Goal: Task Accomplishment & Management: Complete application form

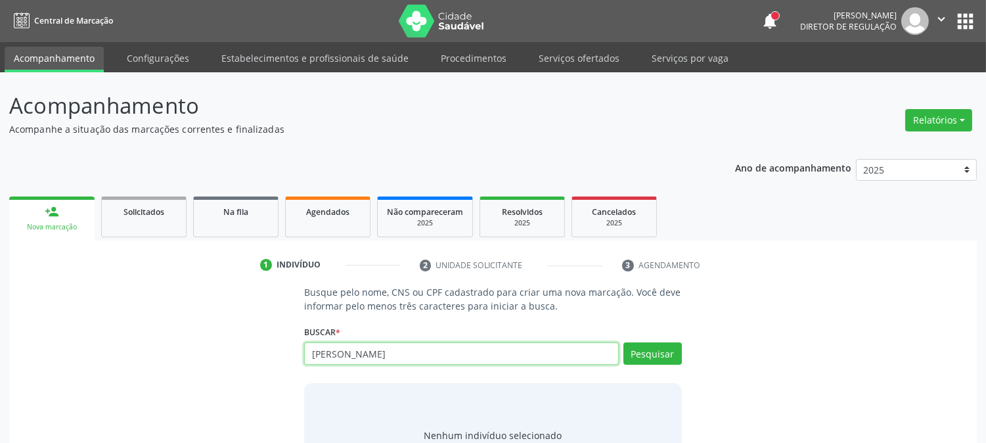
type input "[PERSON_NAME]"
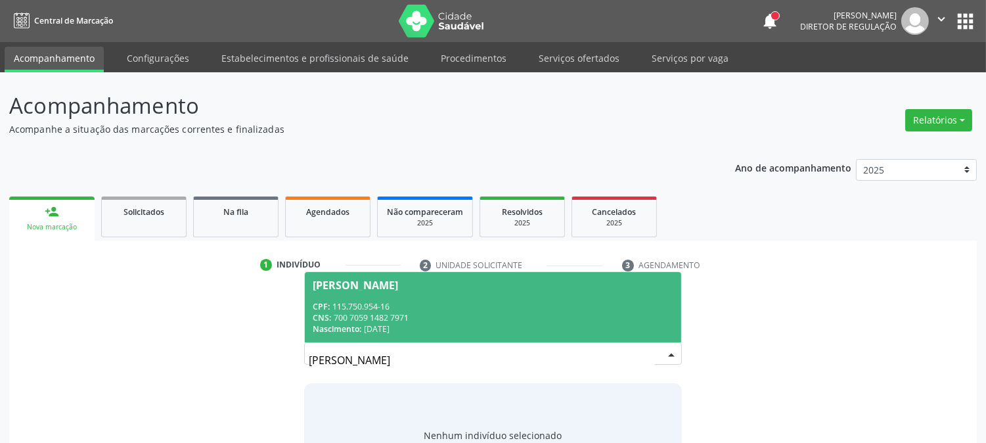
click at [414, 320] on div "CNS: 700 7059 1482 7971" at bounding box center [493, 317] width 360 height 11
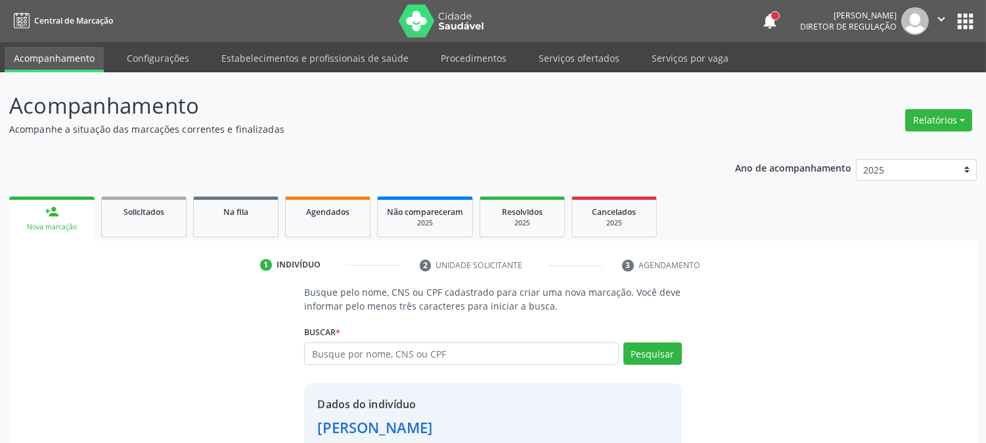
scroll to position [83, 0]
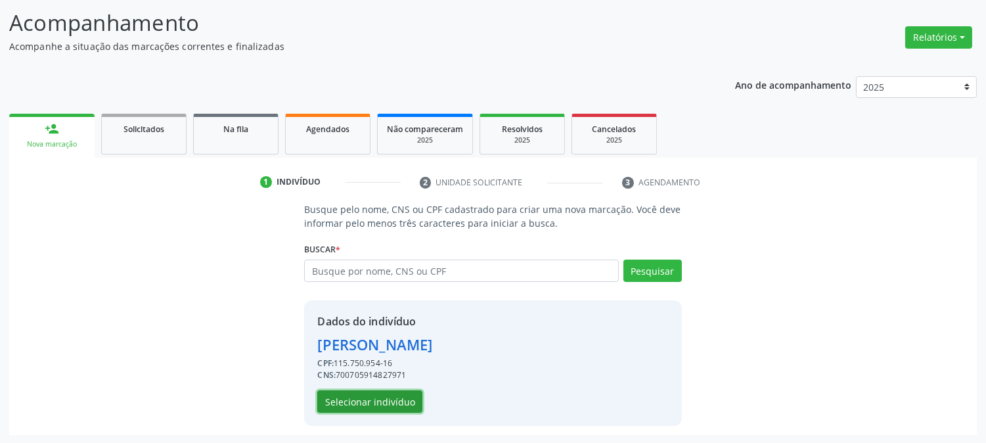
click at [353, 404] on button "Selecionar indivíduo" at bounding box center [369, 401] width 105 height 22
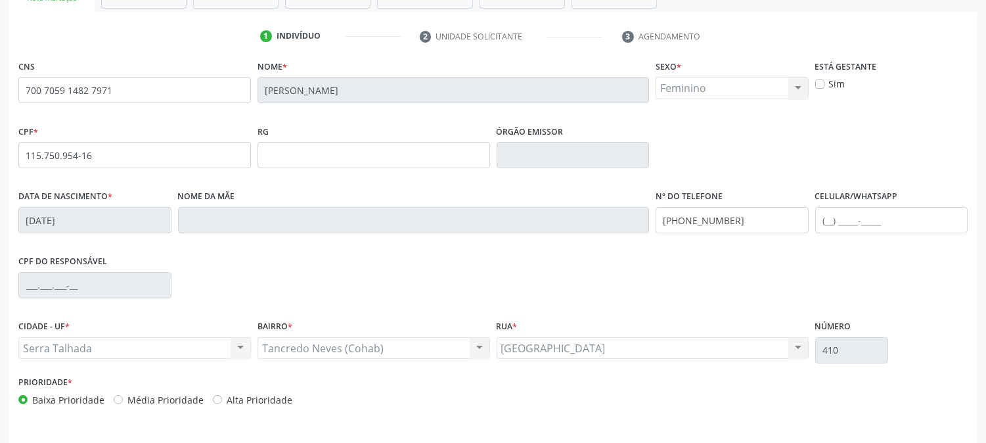
scroll to position [268, 0]
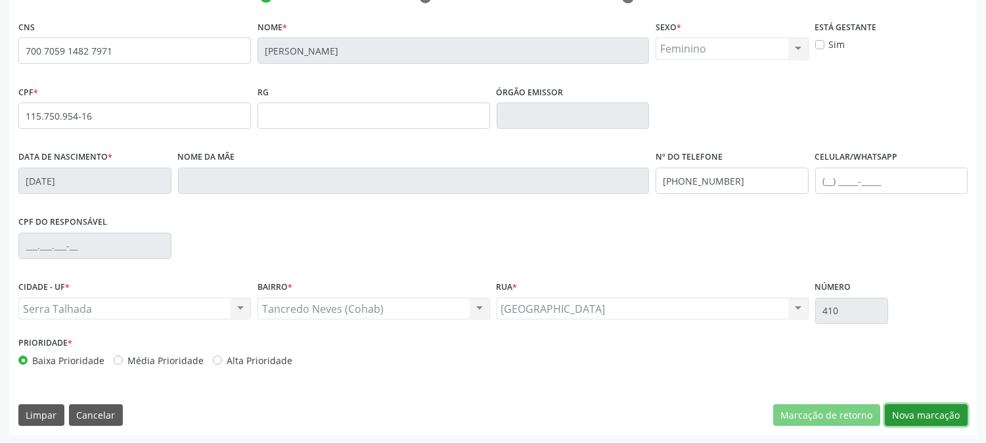
click at [933, 418] on button "Nova marcação" at bounding box center [926, 415] width 83 height 22
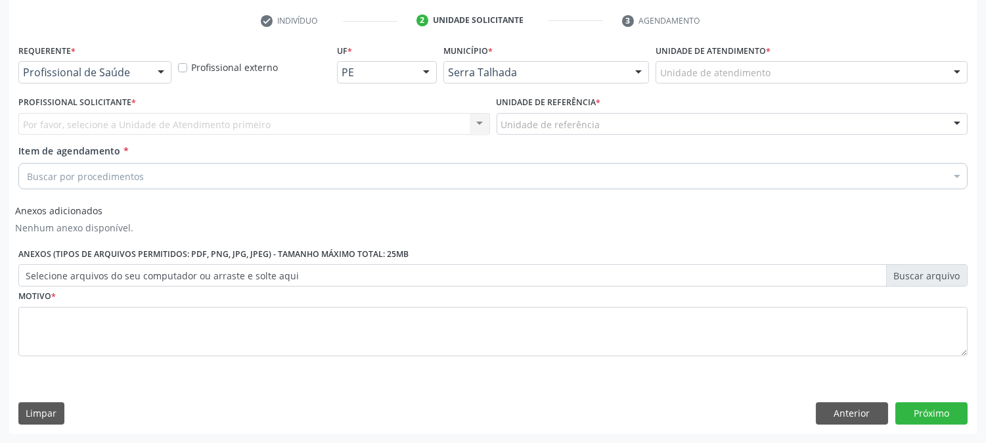
scroll to position [244, 0]
click at [151, 69] on div at bounding box center [161, 73] width 20 height 22
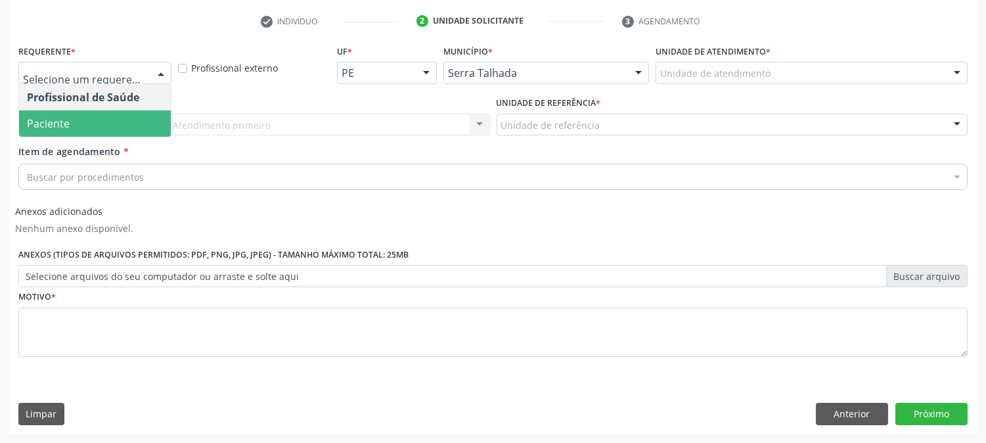
click at [127, 117] on span "Paciente" at bounding box center [95, 123] width 152 height 26
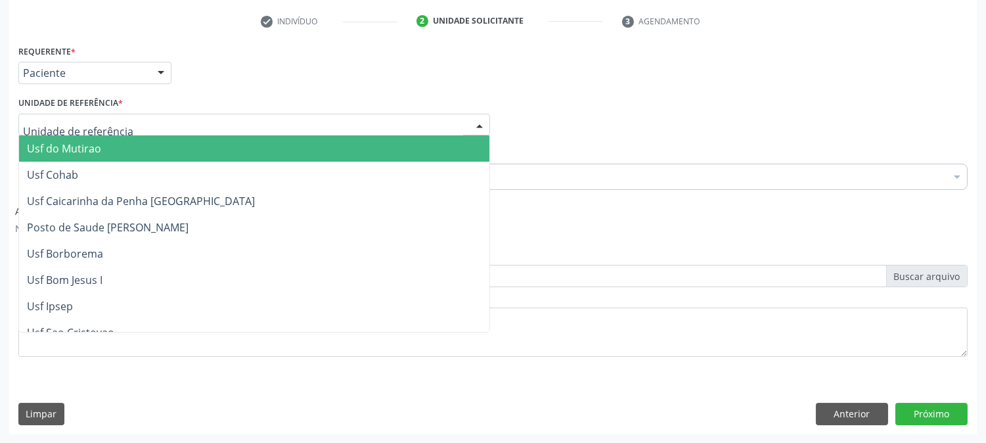
click at [127, 117] on div at bounding box center [254, 125] width 472 height 22
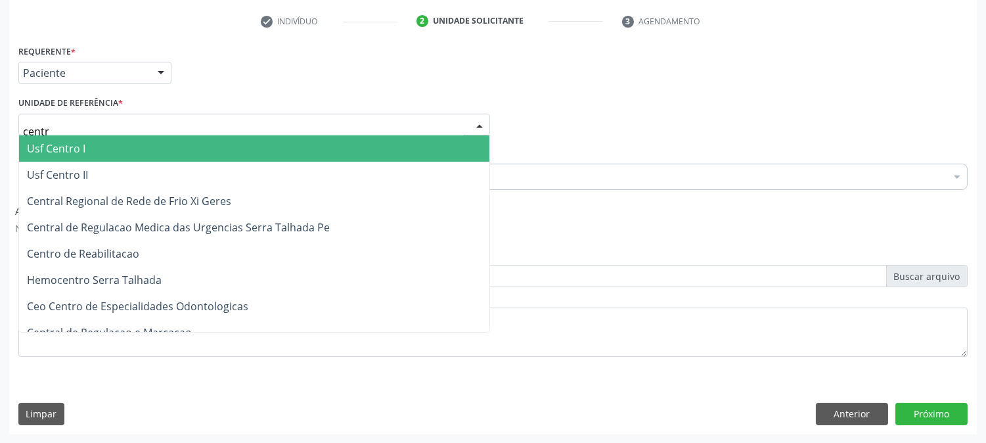
type input "centro"
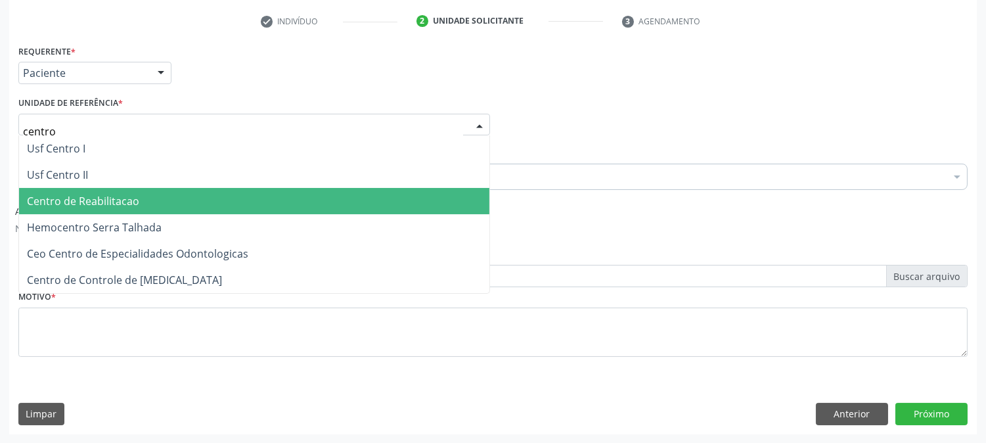
click at [169, 212] on span "Centro de Reabilitacao" at bounding box center [254, 201] width 470 height 26
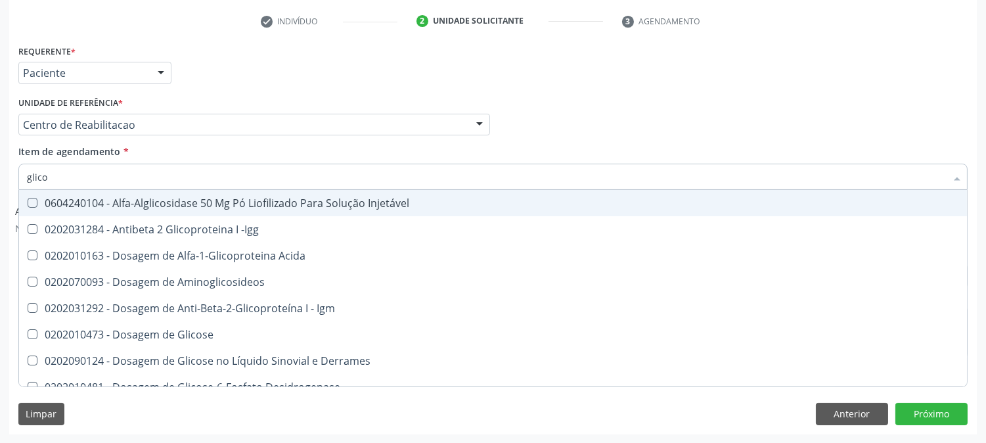
type input "glicos"
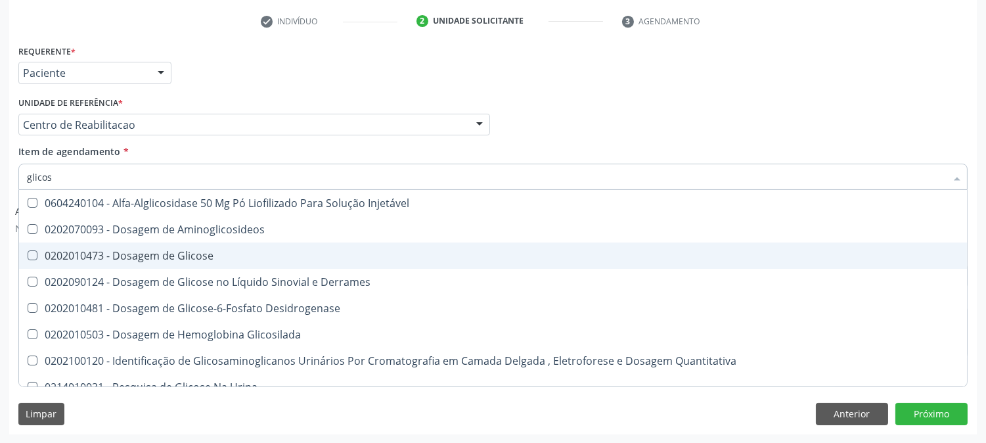
click at [116, 252] on div "0202010473 - Dosagem de Glicose" at bounding box center [493, 255] width 932 height 11
checkbox Glicose "true"
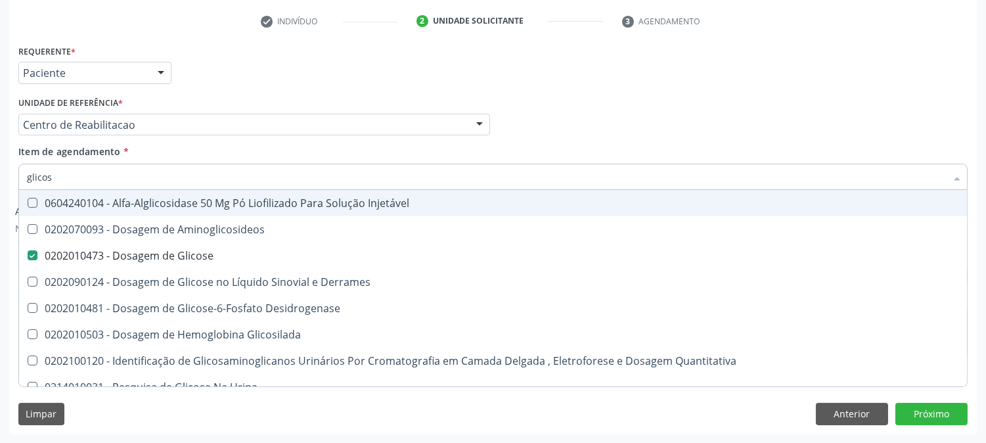
drag, startPoint x: 53, startPoint y: 175, endPoint x: 3, endPoint y: 175, distance: 49.9
click at [3, 175] on div "Acompanhamento Acompanhe a situação das marcações correntes e finalizadas Relat…" at bounding box center [493, 136] width 986 height 615
type input "c"
checkbox Glicose "false"
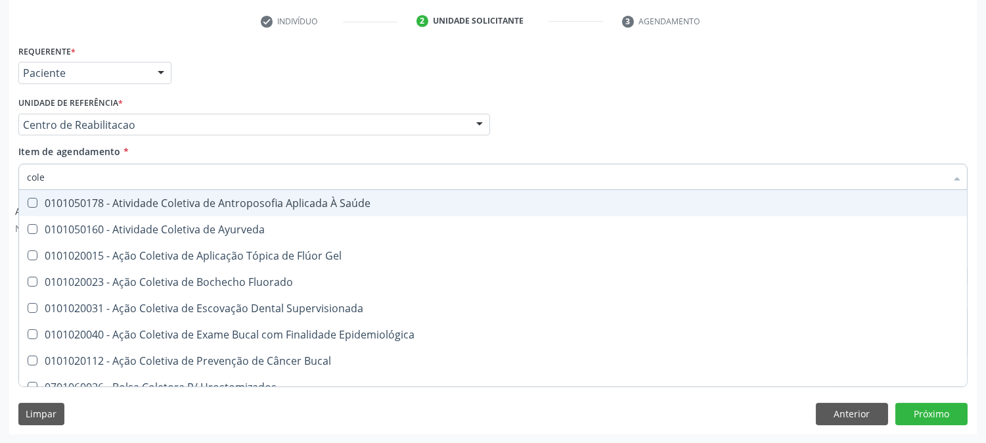
type input "coles"
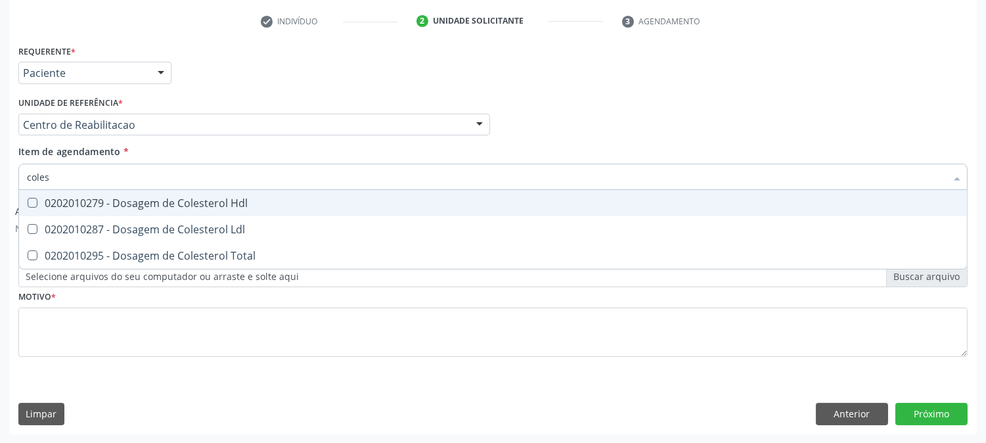
click at [72, 202] on div "0202010279 - Dosagem de Colesterol Hdl" at bounding box center [493, 203] width 932 height 11
checkbox Hdl "true"
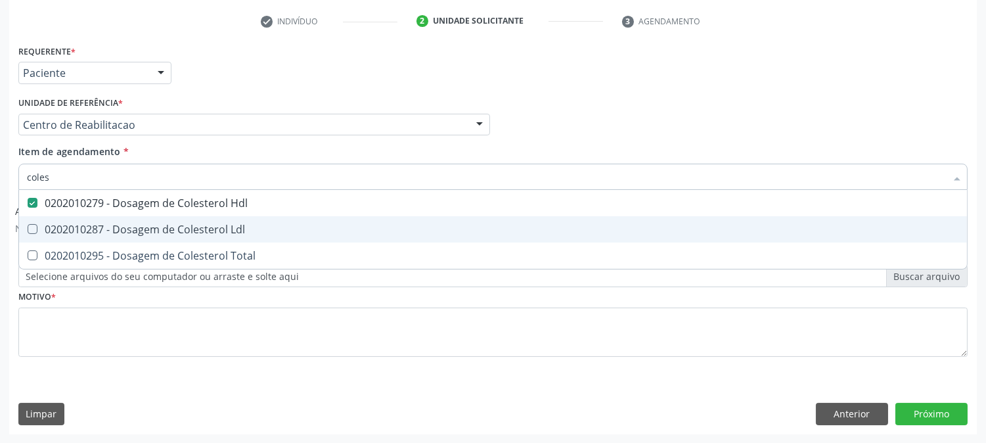
click at [56, 226] on div "0202010287 - Dosagem de Colesterol Ldl" at bounding box center [493, 229] width 932 height 11
checkbox Ldl "true"
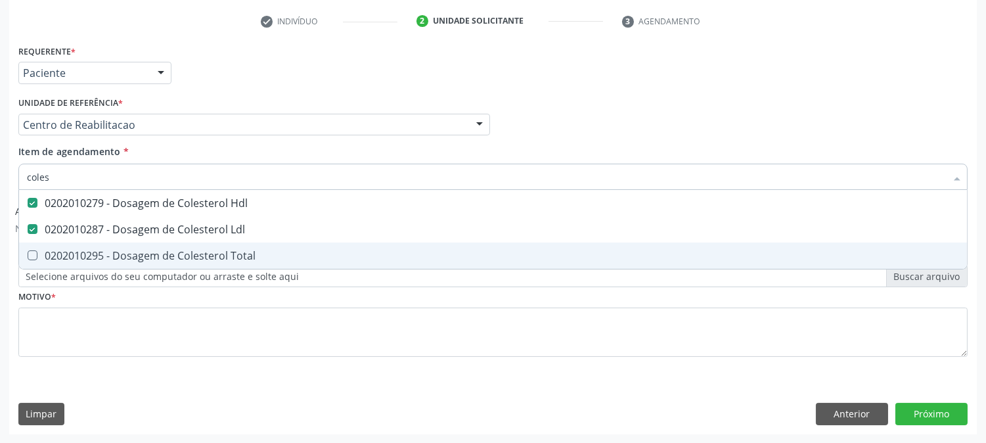
click at [56, 246] on span "0202010295 - Dosagem de Colesterol Total" at bounding box center [493, 255] width 948 height 26
checkbox Total "true"
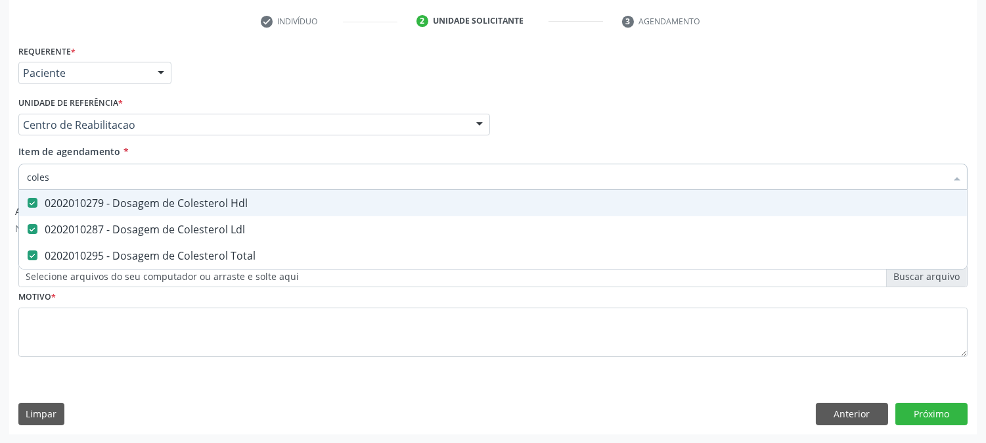
drag, startPoint x: 60, startPoint y: 175, endPoint x: 14, endPoint y: 181, distance: 46.9
click at [15, 181] on div "Item de agendamento * coles Desfazer seleção 0202010279 - Dosagem de Colesterol…" at bounding box center [493, 170] width 956 height 51
type input "trig"
checkbox Hdl "false"
checkbox Ldl "false"
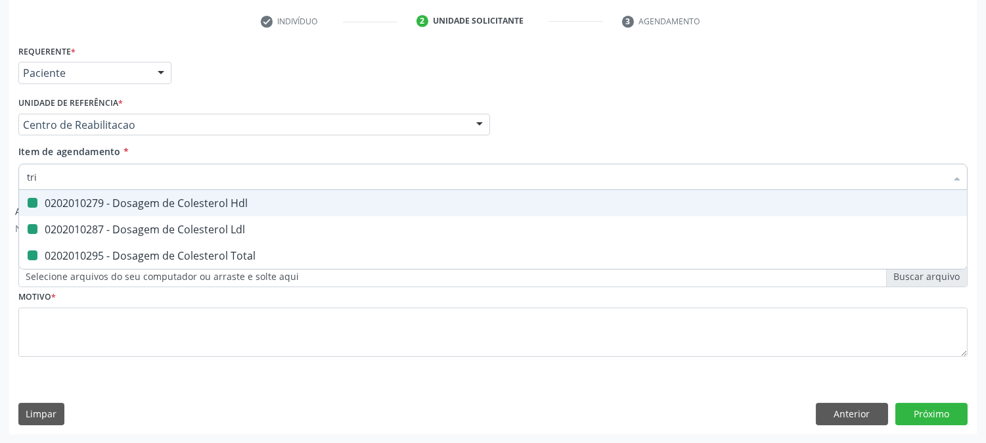
checkbox Total "false"
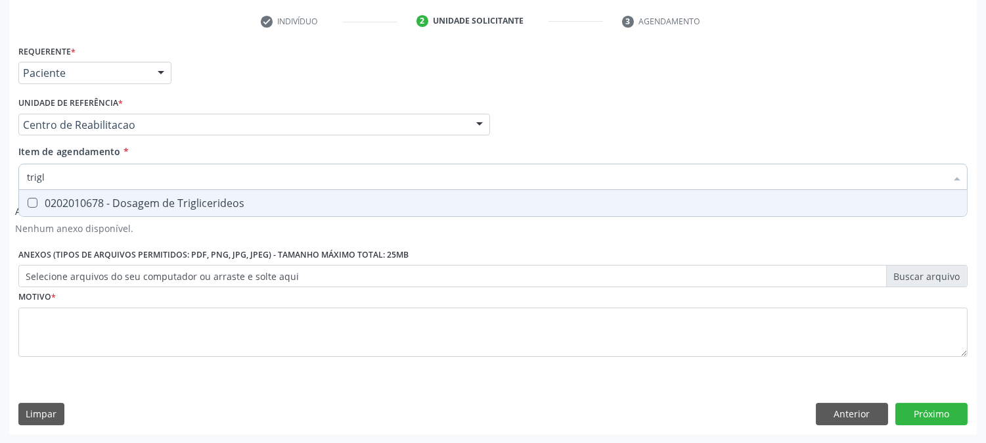
type input "trigli"
click at [40, 198] on div "0202010678 - Dosagem de Triglicerideos" at bounding box center [493, 203] width 932 height 11
checkbox Triglicerideos "true"
drag, startPoint x: 59, startPoint y: 178, endPoint x: 0, endPoint y: 178, distance: 59.1
click at [0, 178] on div "Acompanhamento Acompanhe a situação das marcações correntes e finalizadas Relat…" at bounding box center [493, 136] width 986 height 615
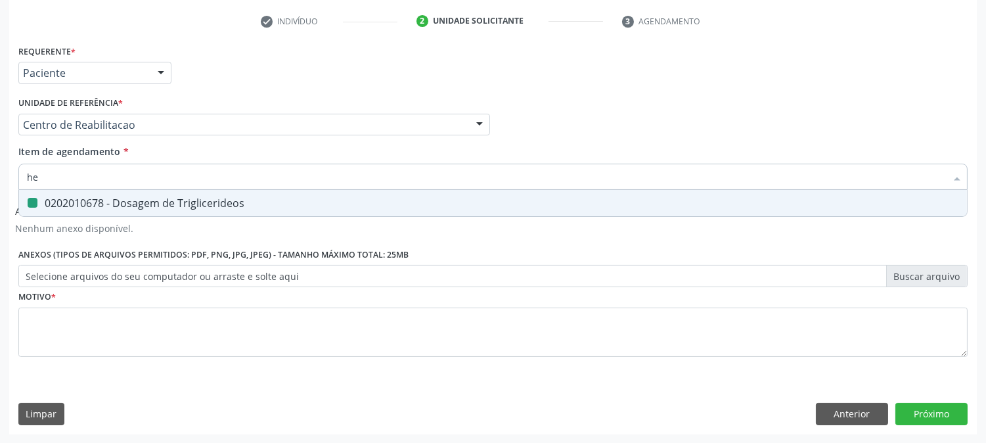
type input "hem"
checkbox Triglicerideos "false"
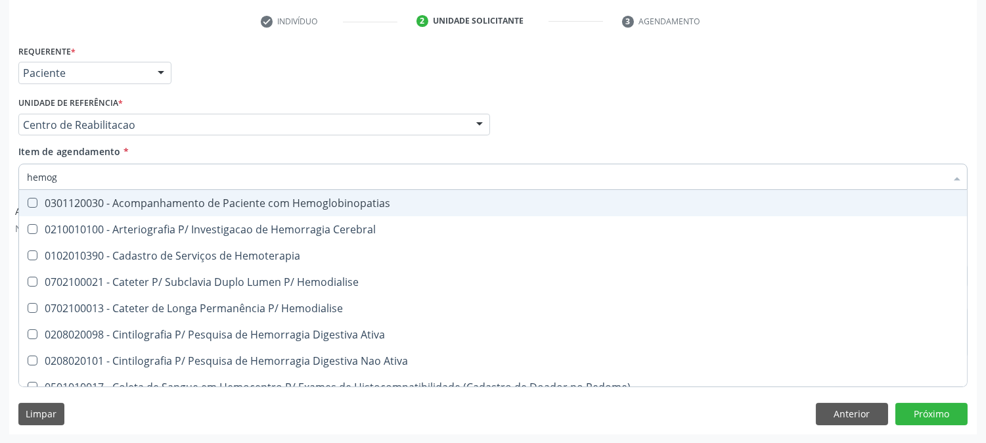
type input "hemogr"
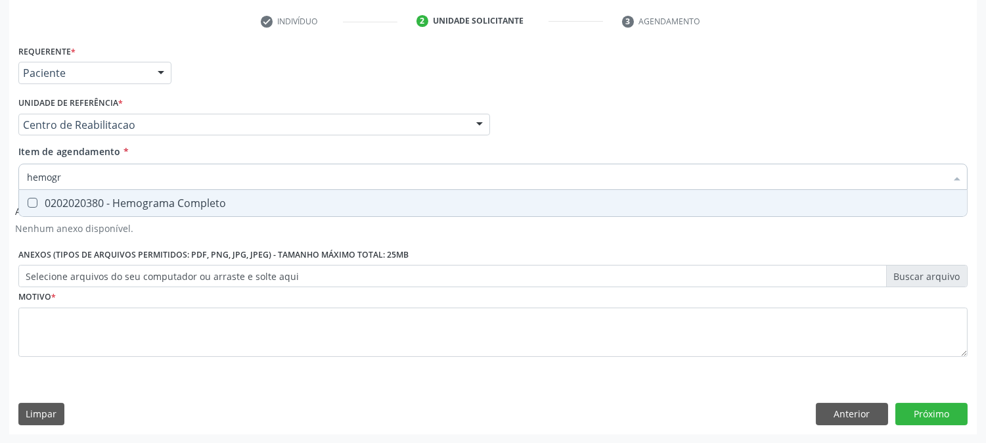
click at [49, 204] on div "0202020380 - Hemograma Completo" at bounding box center [493, 203] width 932 height 11
checkbox Completo "true"
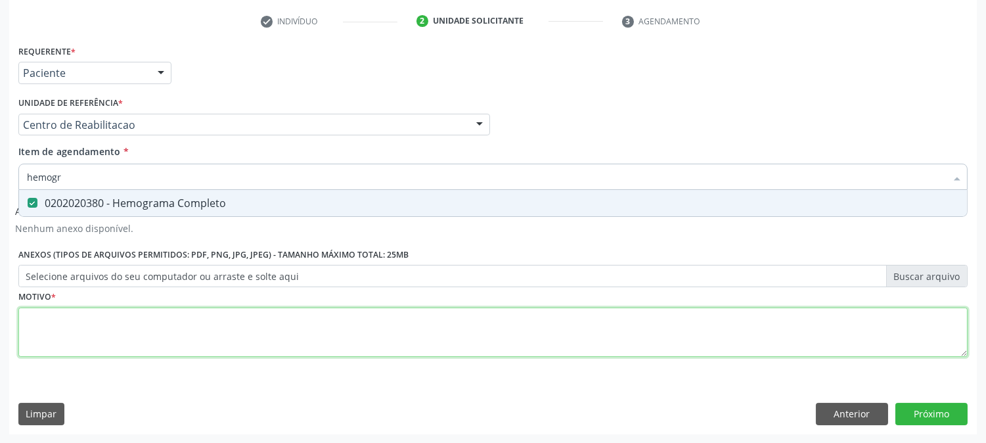
click at [190, 339] on div "Requerente * Paciente Profissional de Saúde Paciente Nenhum resultado encontrad…" at bounding box center [492, 208] width 949 height 334
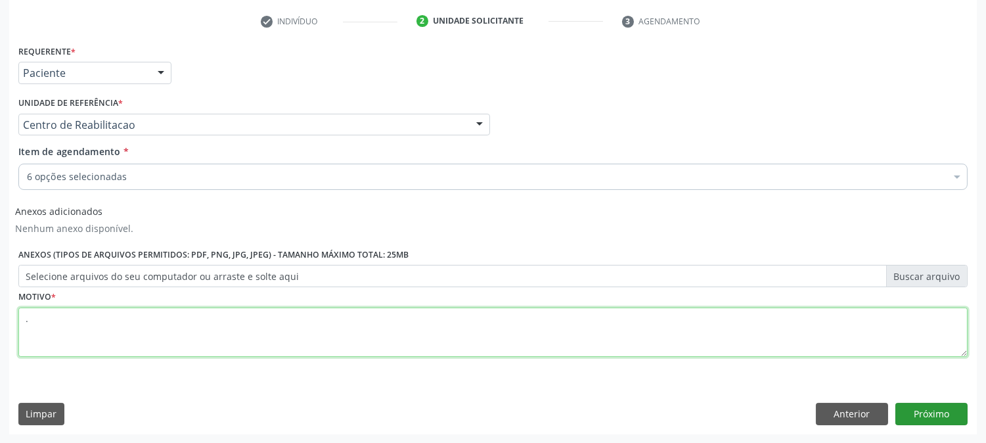
type textarea "."
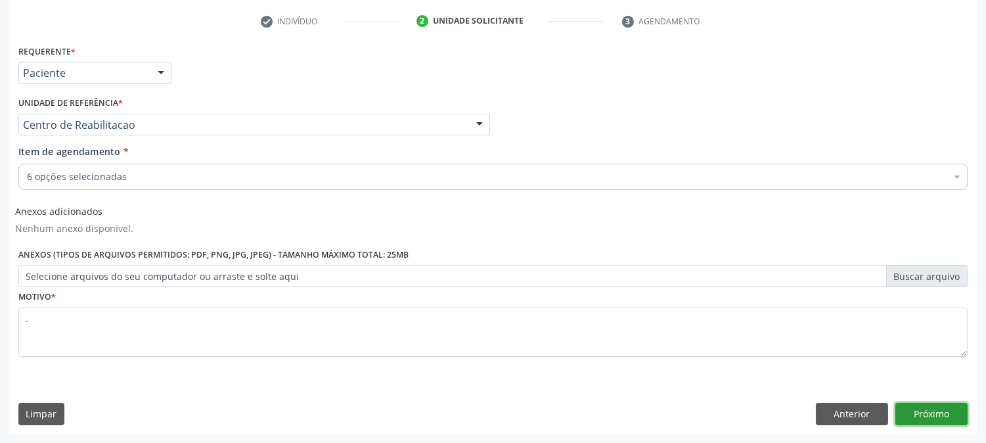
click at [916, 414] on button "Próximo" at bounding box center [931, 414] width 72 height 22
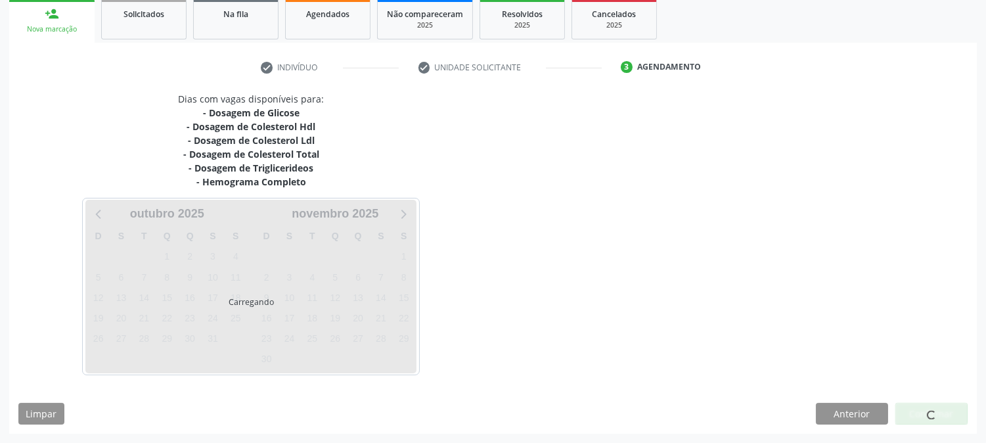
scroll to position [197, 0]
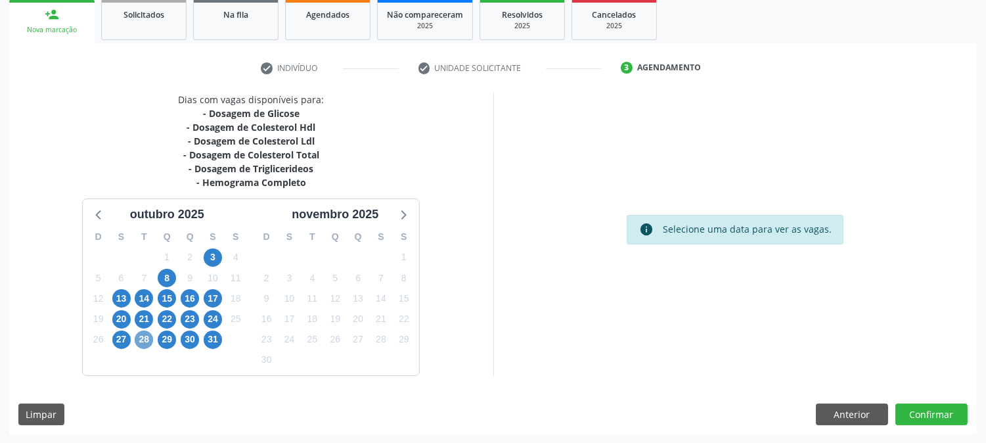
click at [140, 337] on span "28" at bounding box center [144, 339] width 18 height 18
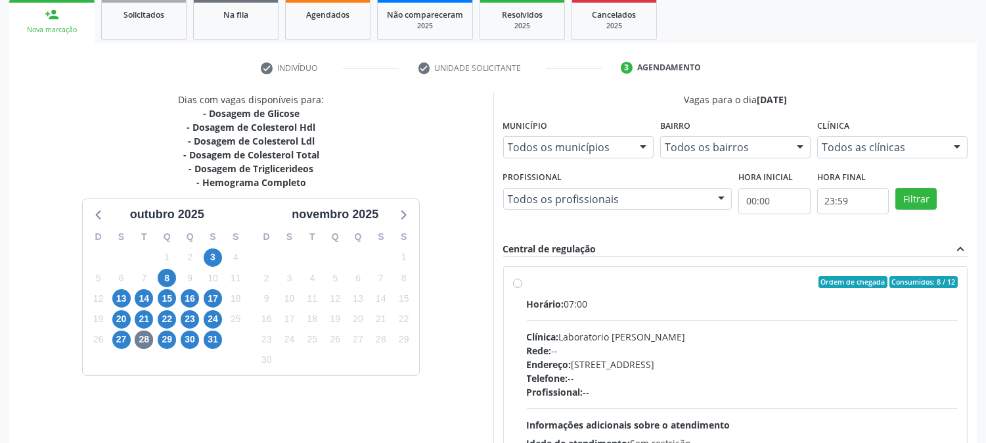
click at [658, 309] on div "Horário: 07:00" at bounding box center [743, 304] width 432 height 14
click at [522, 288] on input "Ordem de chegada Consumidos: 8 / 12 Horário: 07:00 Clínica: Laboratorio [PERSON…" at bounding box center [517, 282] width 9 height 12
radio input "true"
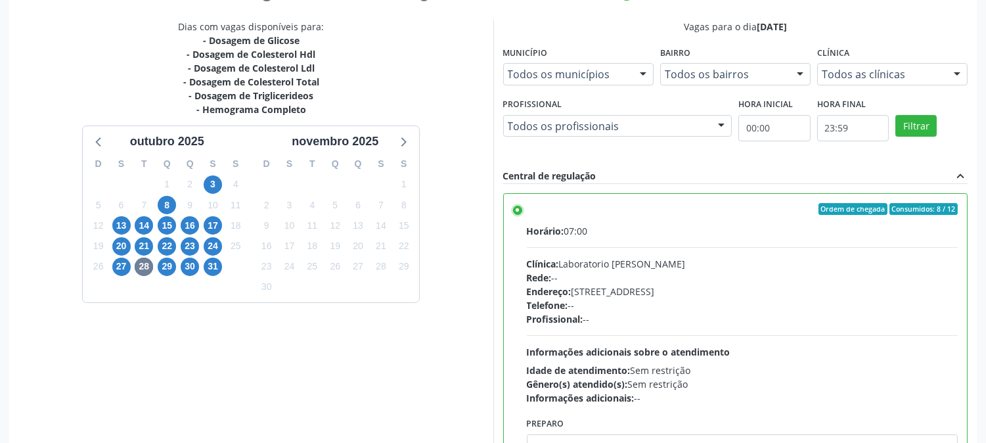
scroll to position [342, 0]
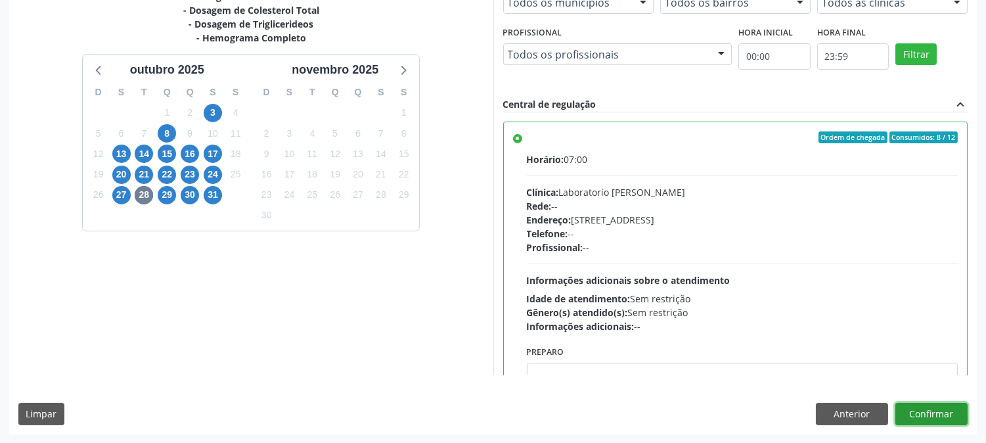
click at [922, 418] on button "Confirmar" at bounding box center [931, 414] width 72 height 22
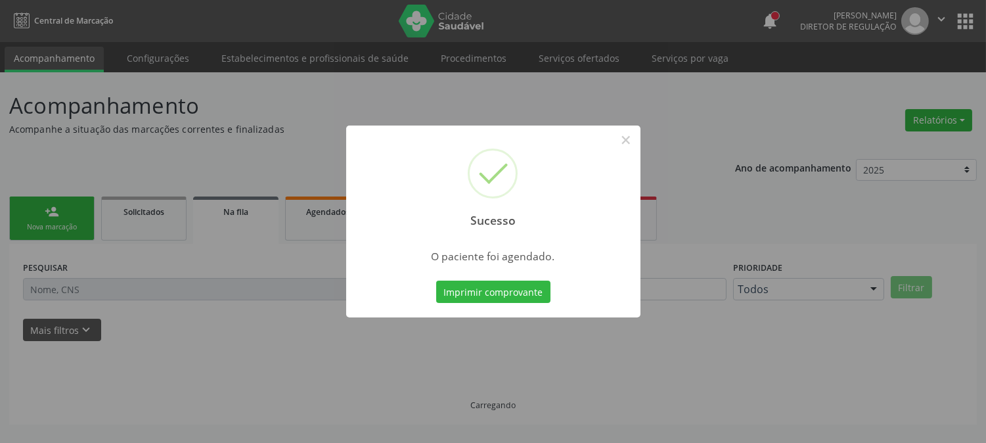
scroll to position [0, 0]
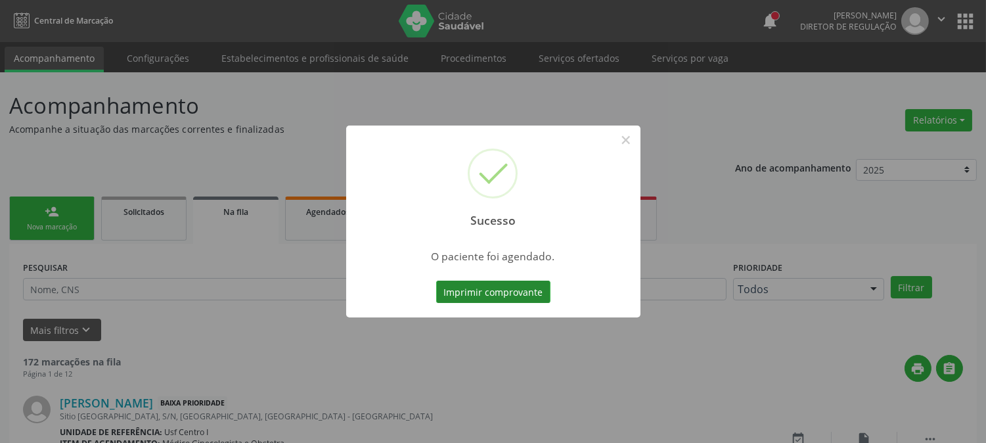
click at [516, 281] on button "Imprimir comprovante" at bounding box center [493, 291] width 114 height 22
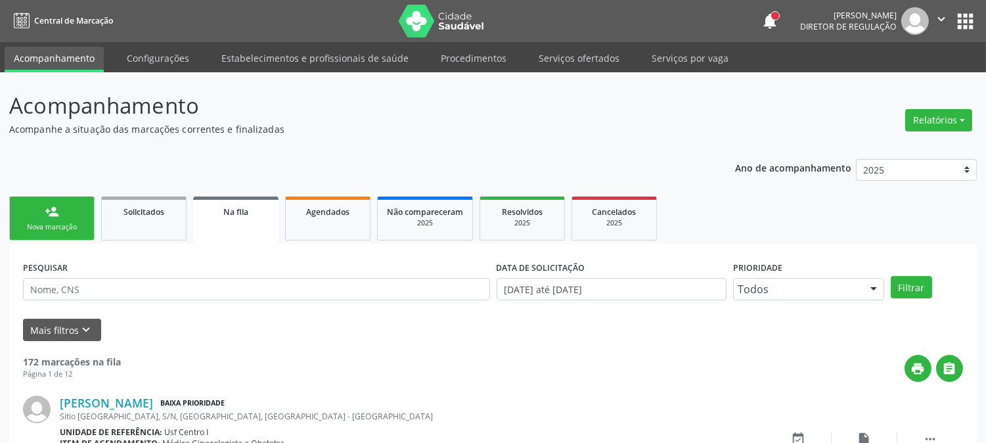
click at [59, 210] on link "person_add Nova marcação" at bounding box center [51, 218] width 85 height 44
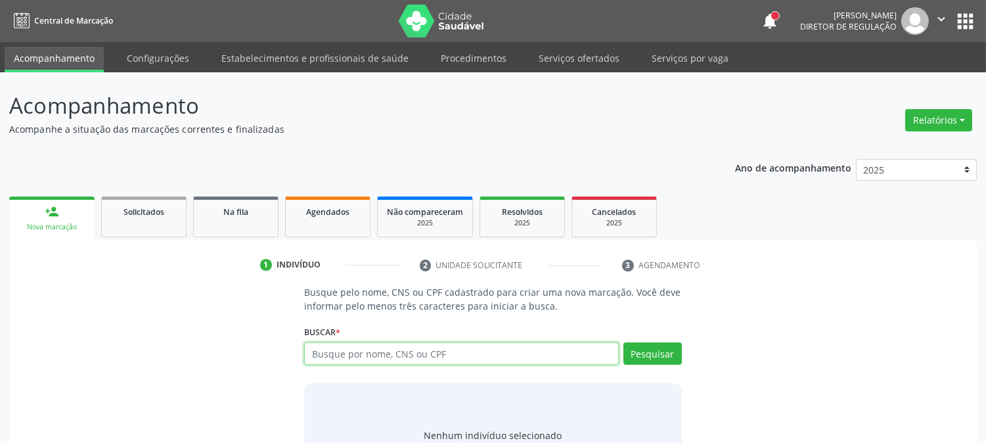
click at [390, 351] on input "text" at bounding box center [461, 353] width 314 height 22
paste input "700 7059 1482 7971"
type input "700 7059 1482 7971"
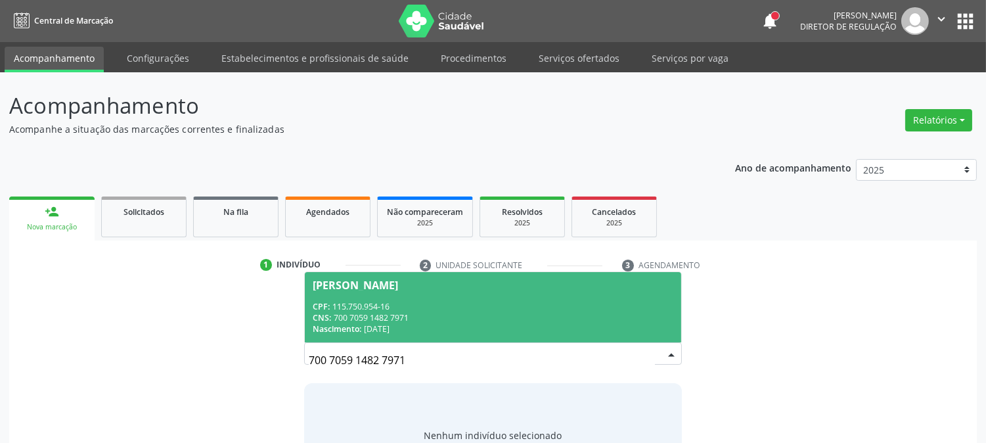
scroll to position [62, 0]
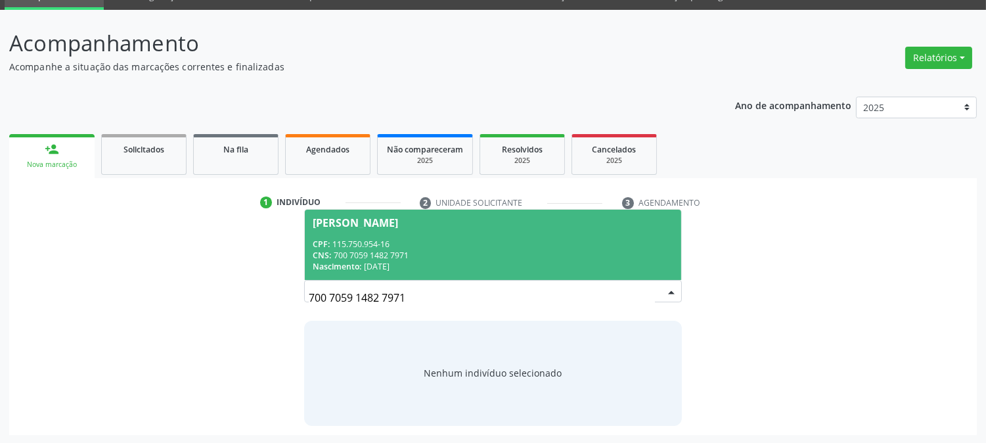
click at [403, 241] on div "CPF: 115.750.954-16" at bounding box center [493, 243] width 360 height 11
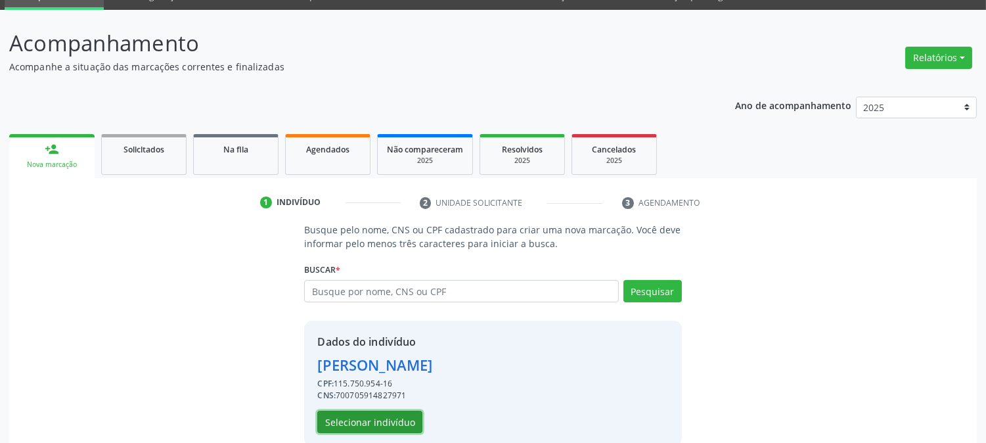
click at [409, 415] on button "Selecionar indivíduo" at bounding box center [369, 422] width 105 height 22
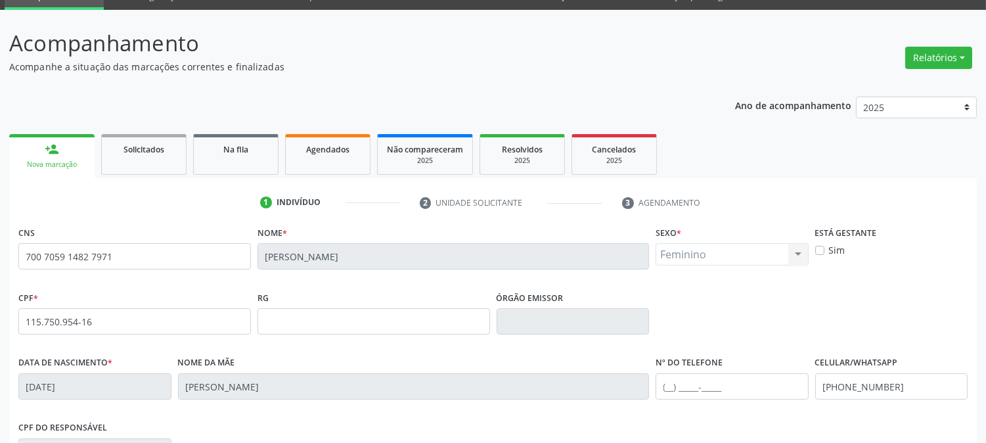
scroll to position [268, 0]
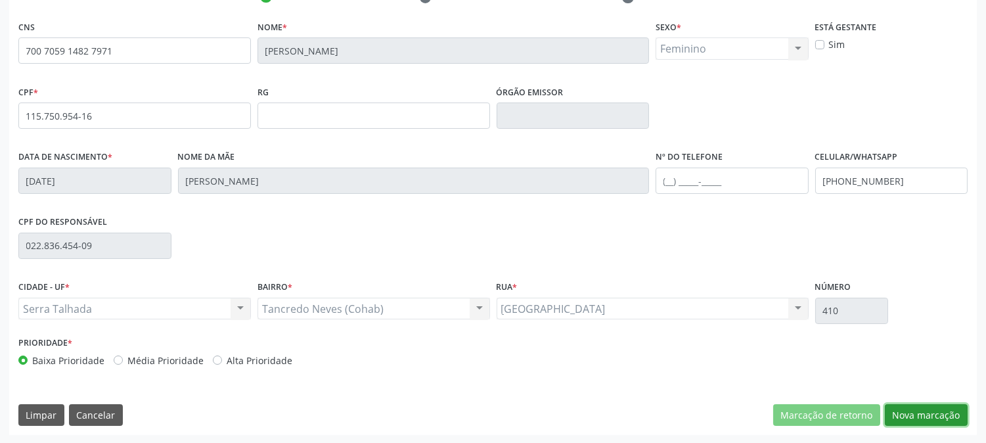
click at [957, 410] on button "Nova marcação" at bounding box center [926, 415] width 83 height 22
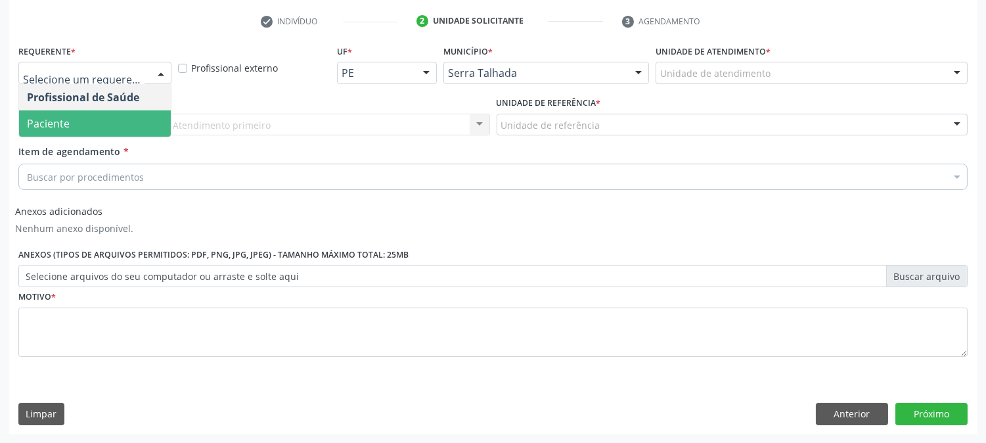
click at [105, 117] on span "Paciente" at bounding box center [95, 123] width 152 height 26
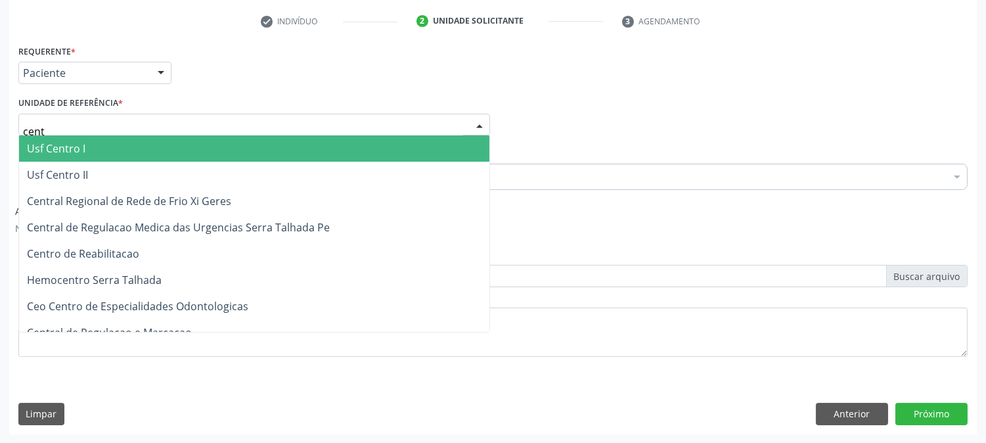
type input "centr"
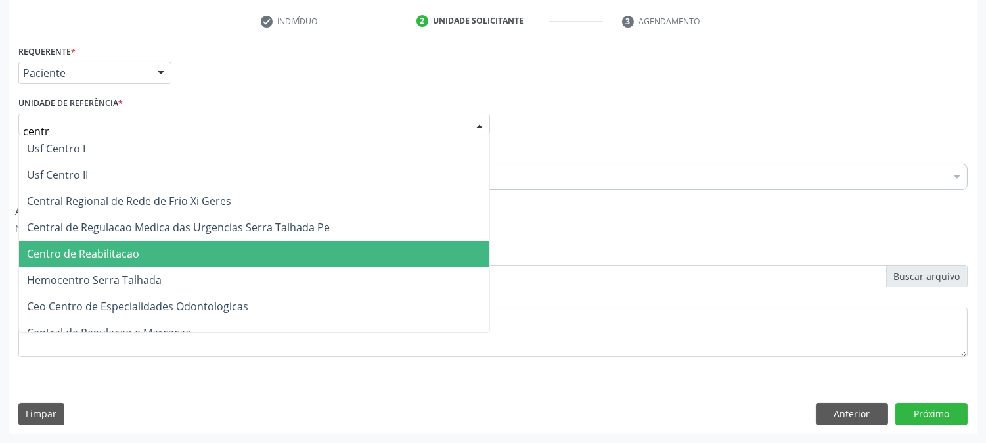
click at [122, 263] on span "Centro de Reabilitacao" at bounding box center [254, 253] width 470 height 26
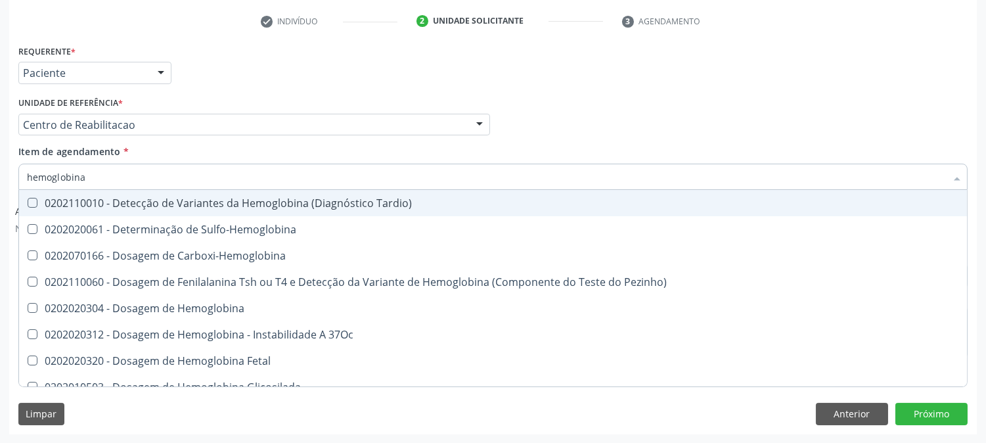
type input "hemoglobina g"
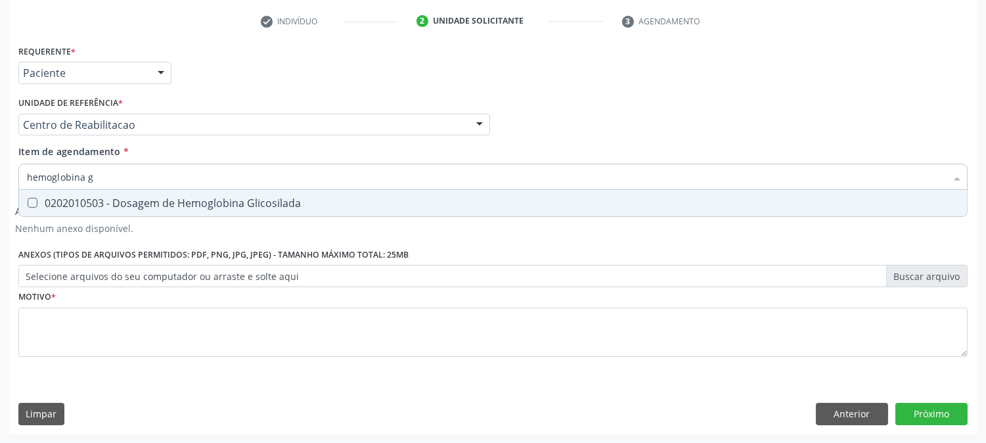
click at [106, 192] on span "0202010503 - Dosagem de Hemoglobina Glicosilada" at bounding box center [493, 203] width 948 height 26
checkbox Glicosilada "true"
drag, startPoint x: 106, startPoint y: 181, endPoint x: 0, endPoint y: 180, distance: 105.8
click at [0, 180] on div "Acompanhamento Acompanhe a situação das marcações correntes e finalizadas Relat…" at bounding box center [493, 136] width 986 height 615
type input "ts"
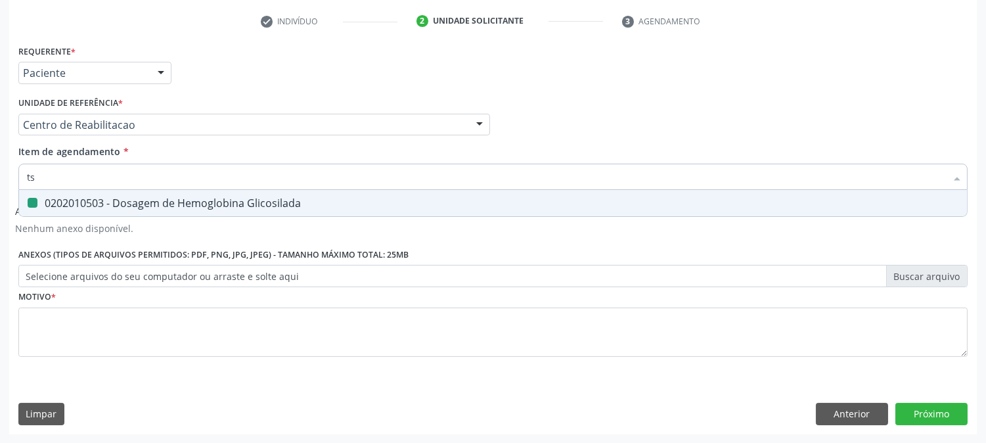
checkbox Glicosilada "false"
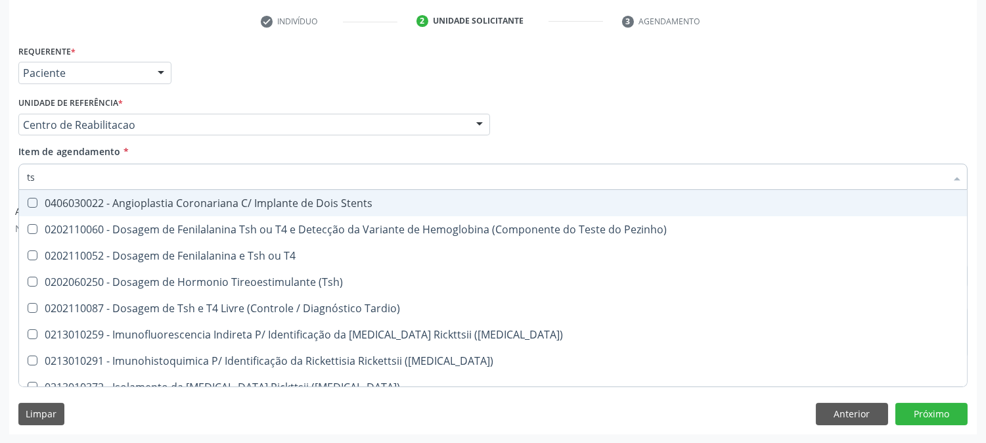
type input "tsh"
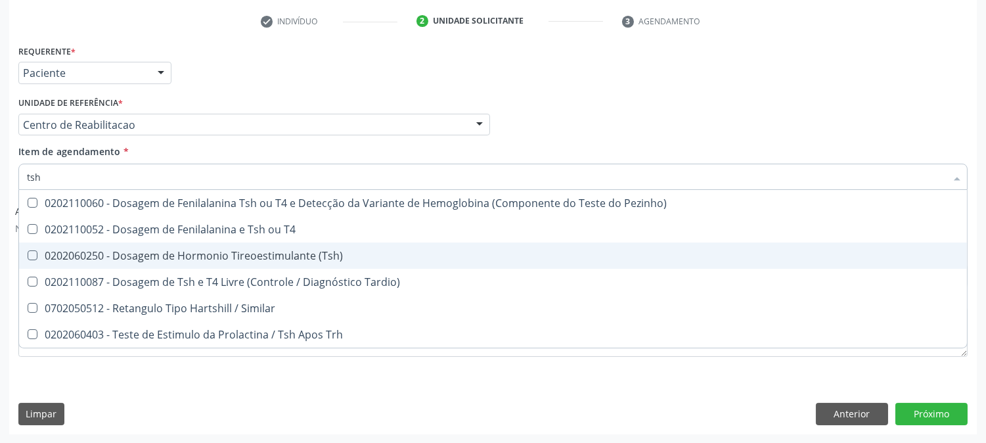
click at [104, 250] on div "0202060250 - Dosagem de Hormonio Tireoestimulante (Tsh)" at bounding box center [493, 255] width 932 height 11
checkbox \(Tsh\) "true"
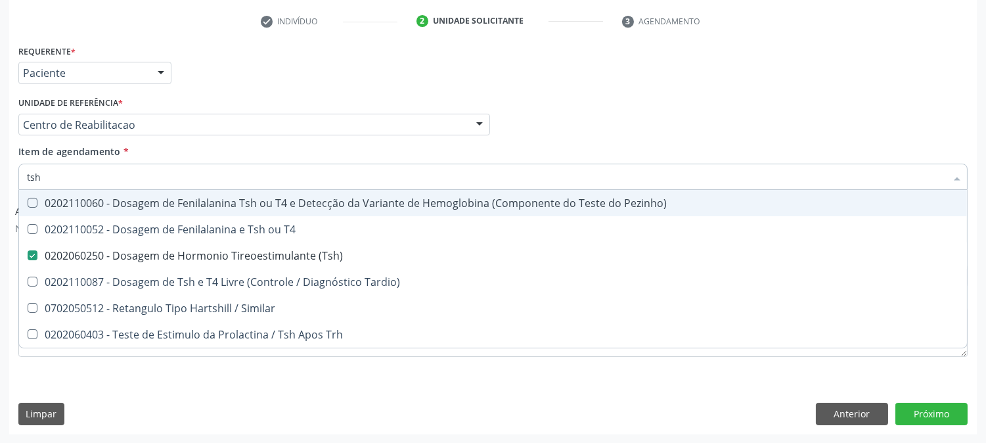
drag, startPoint x: 51, startPoint y: 179, endPoint x: 0, endPoint y: 171, distance: 51.8
click at [0, 171] on div "Acompanhamento Acompanhe a situação das marcações correntes e finalizadas Relat…" at bounding box center [493, 136] width 986 height 615
type input "t4"
checkbox \(Tsh\) "false"
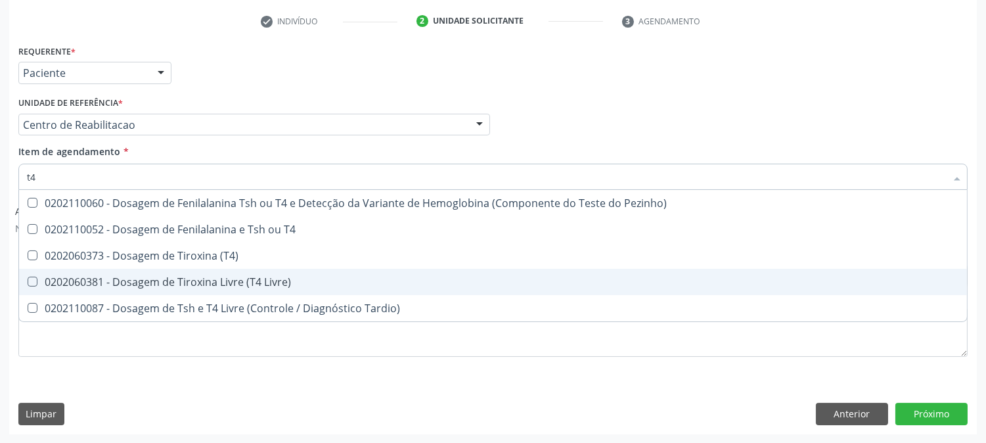
click at [206, 277] on div "0202060381 - Dosagem de Tiroxina Livre (T4 Livre)" at bounding box center [493, 282] width 932 height 11
checkbox Livre\) "true"
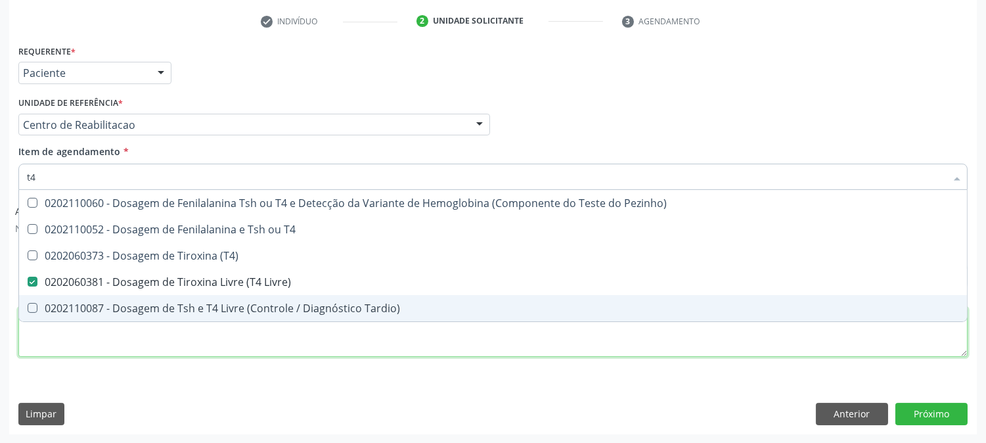
click at [183, 353] on div "Requerente * Paciente Profissional de Saúde Paciente Nenhum resultado encontrad…" at bounding box center [492, 208] width 949 height 334
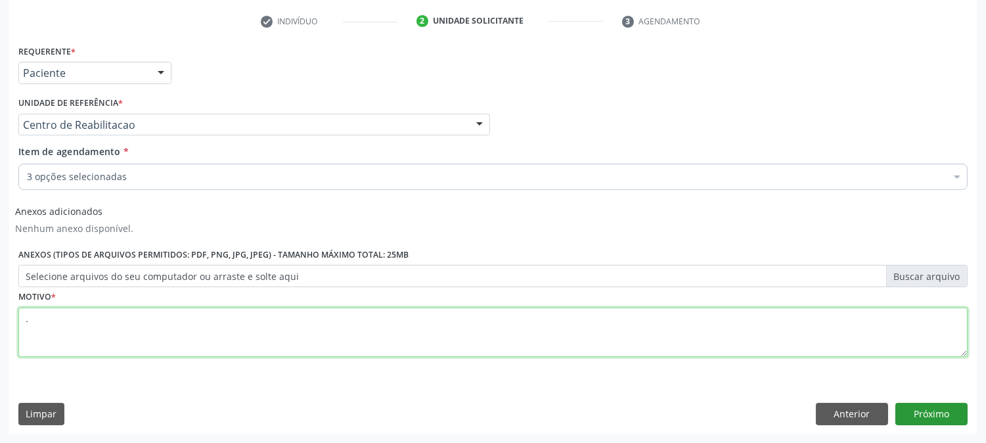
type textarea "."
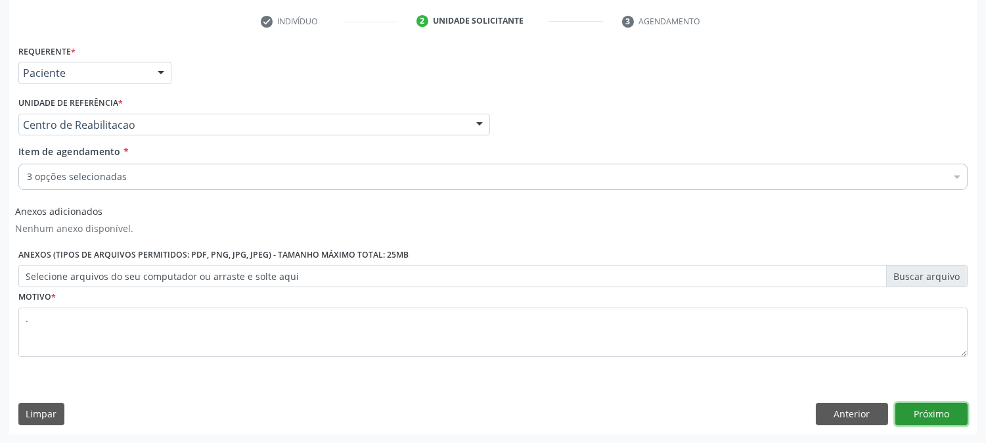
click at [922, 406] on button "Próximo" at bounding box center [931, 414] width 72 height 22
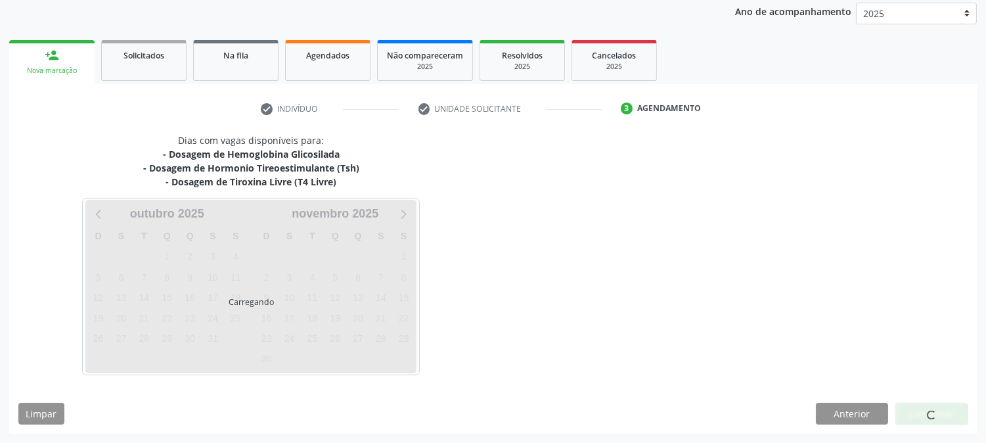
scroll to position [156, 0]
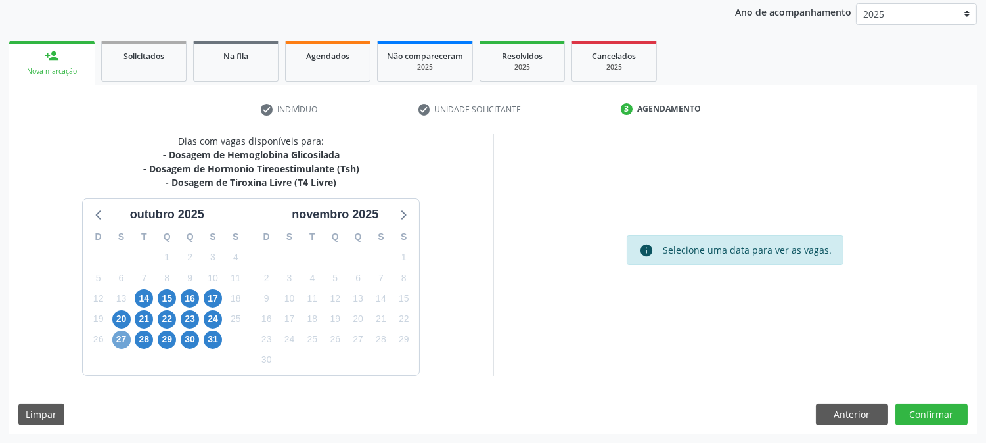
click at [120, 336] on span "27" at bounding box center [121, 339] width 18 height 18
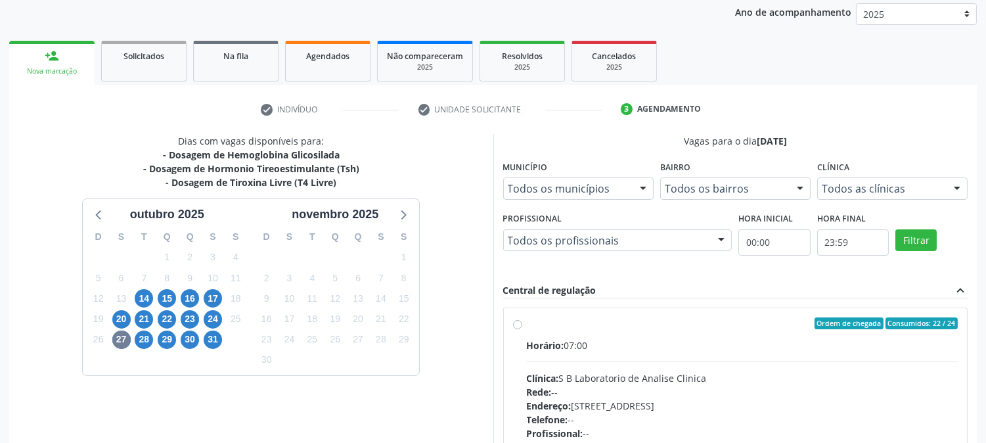
click at [682, 366] on div "Horário: 07:00 Clínica: S B Laboratorio de Analise Clinica Rede: -- Endereço: […" at bounding box center [743, 428] width 432 height 181
click at [522, 329] on input "Ordem de chegada Consumidos: 22 / 24 Horário: 07:00 Clínica: S B Laboratorio de…" at bounding box center [517, 323] width 9 height 12
radio input "true"
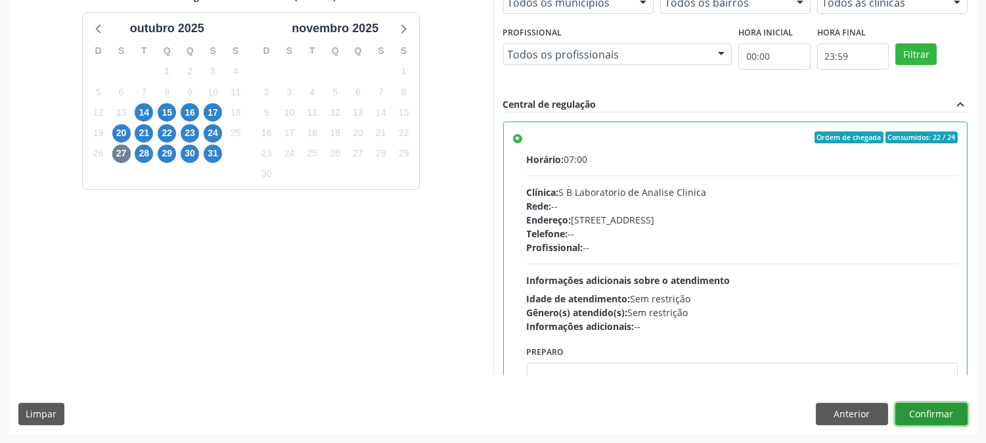
click at [943, 411] on button "Confirmar" at bounding box center [931, 414] width 72 height 22
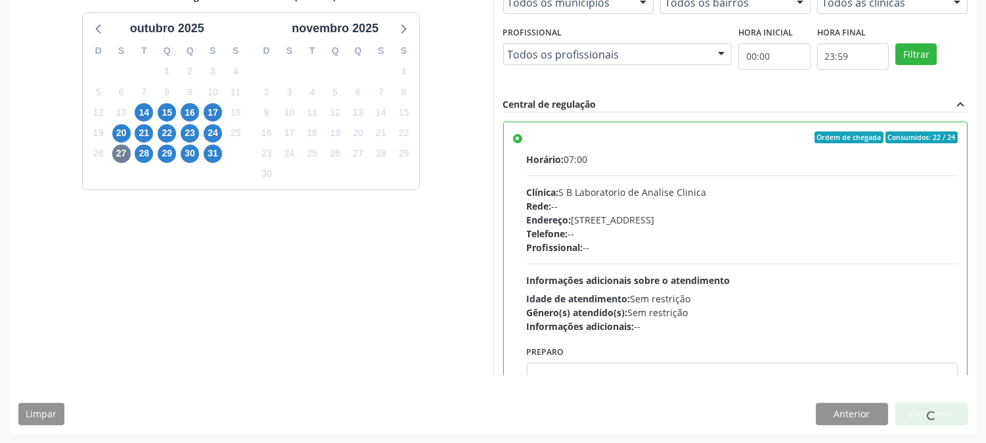
scroll to position [0, 0]
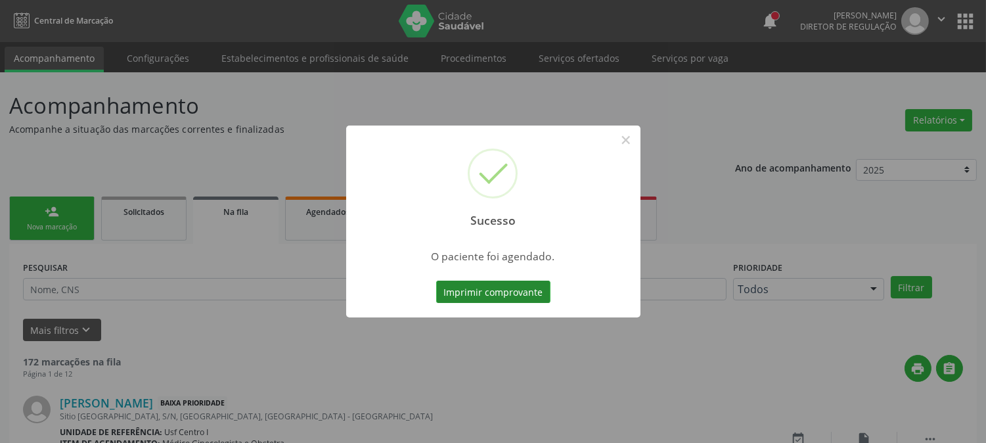
click at [483, 286] on button "Imprimir comprovante" at bounding box center [493, 291] width 114 height 22
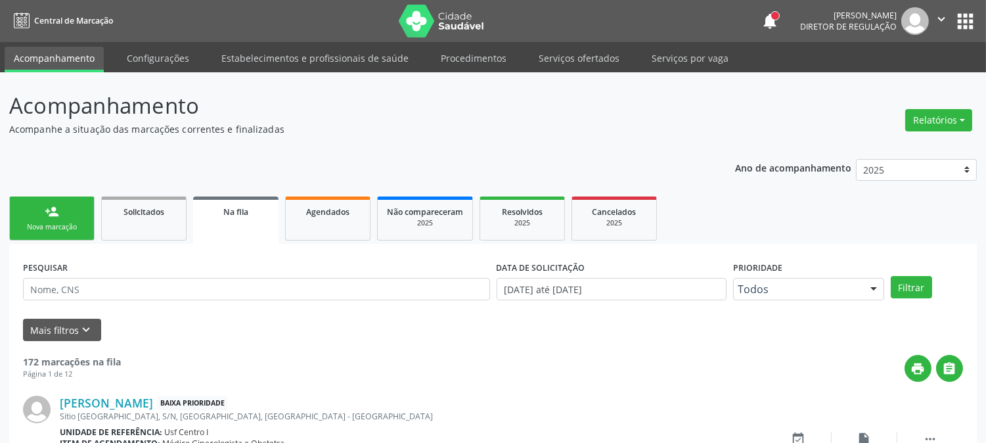
click at [31, 224] on div "Nova marcação" at bounding box center [52, 227] width 66 height 10
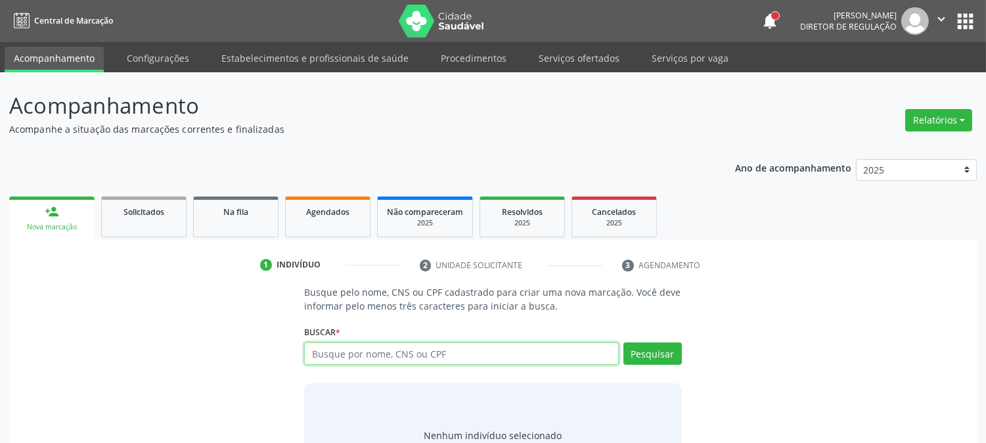
click at [461, 346] on input "text" at bounding box center [461, 353] width 314 height 22
type input "[PERSON_NAME]"
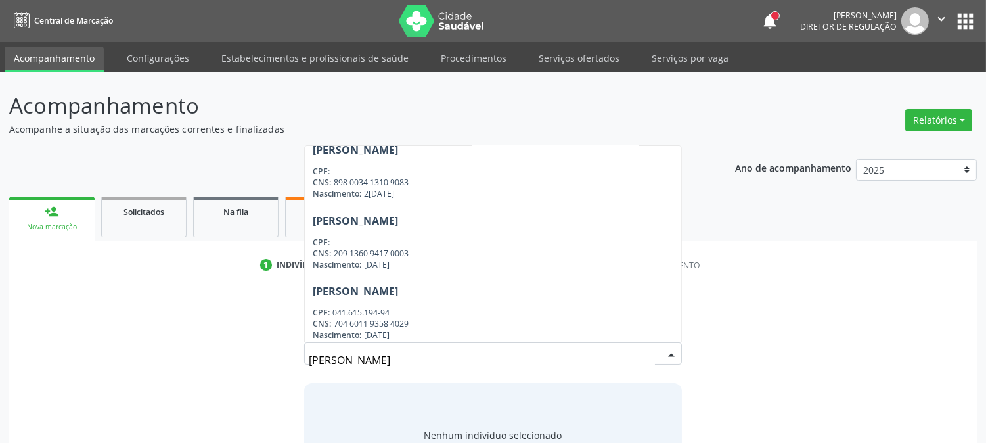
scroll to position [365, 0]
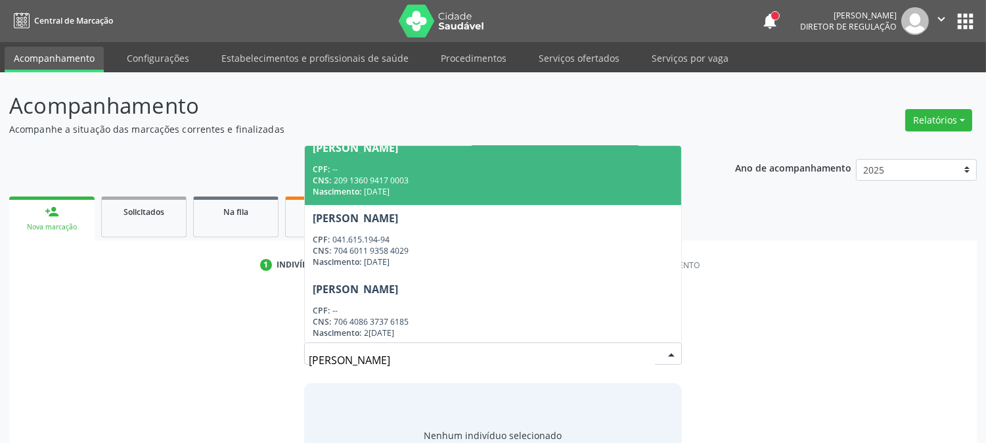
click at [441, 191] on div "Nascimento: [DATE]" at bounding box center [493, 191] width 360 height 11
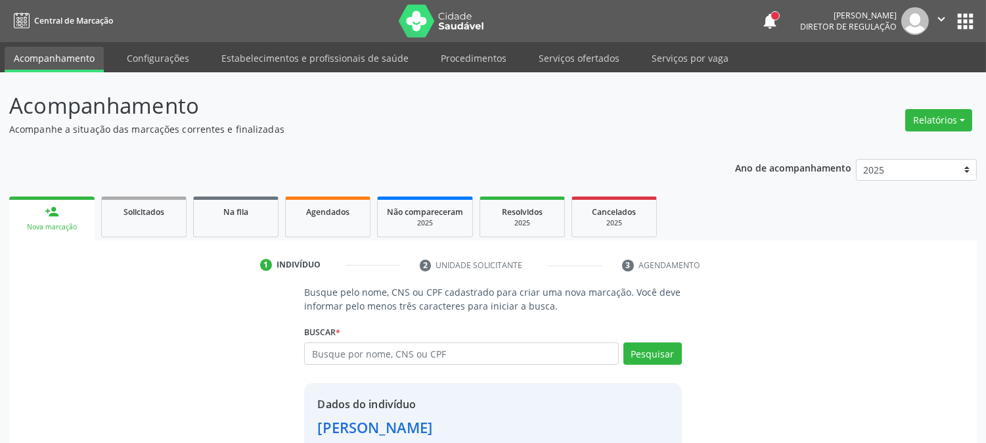
scroll to position [83, 0]
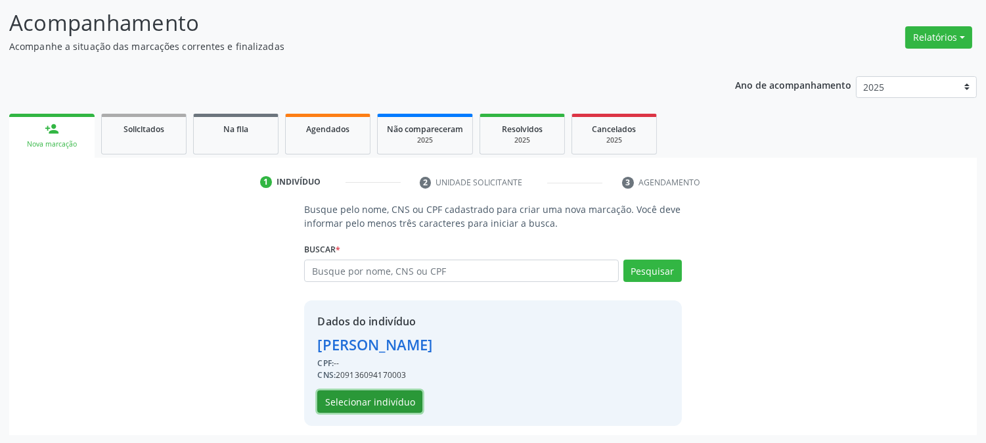
click at [344, 399] on button "Selecionar indivíduo" at bounding box center [369, 401] width 105 height 22
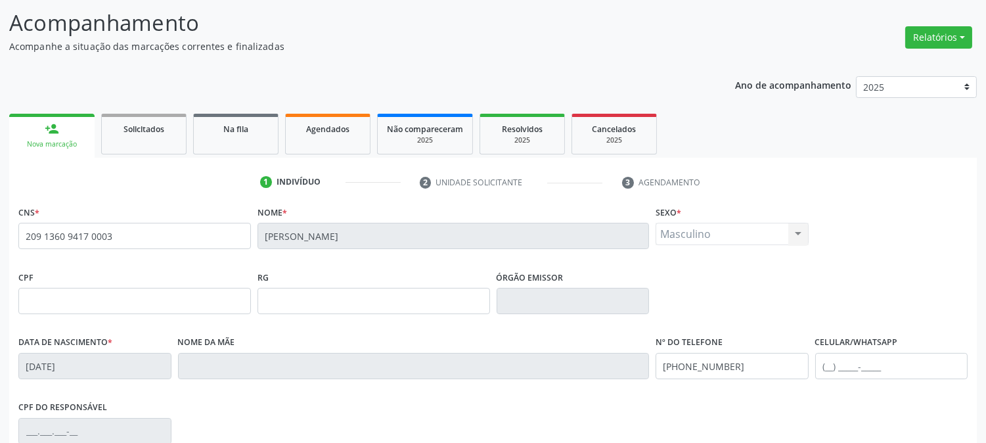
scroll to position [268, 0]
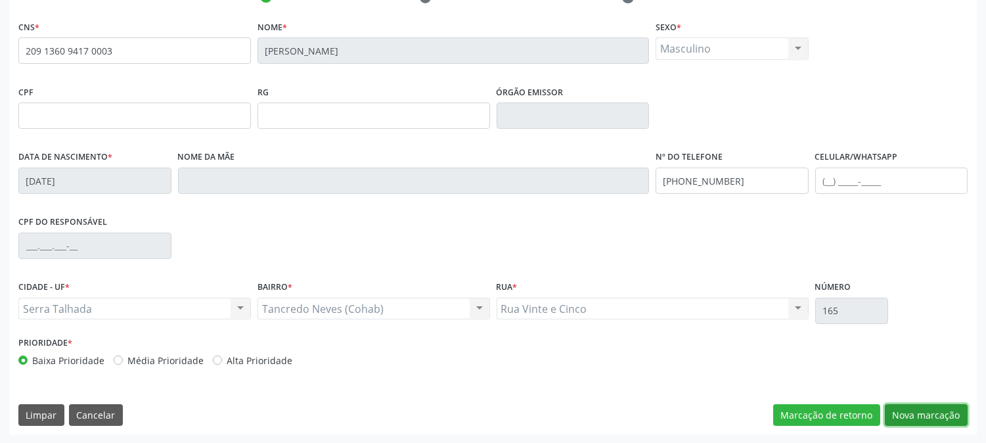
click at [907, 408] on button "Nova marcação" at bounding box center [926, 415] width 83 height 22
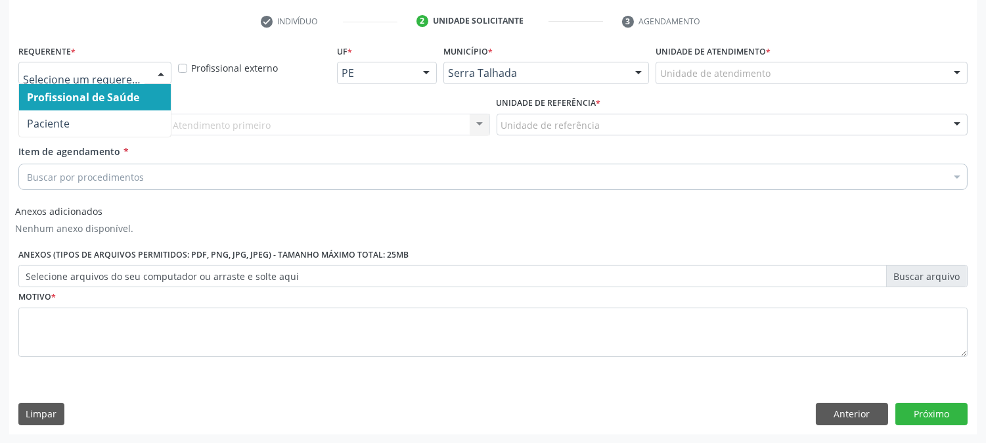
click at [92, 106] on span "Profissional de Saúde" at bounding box center [95, 97] width 152 height 26
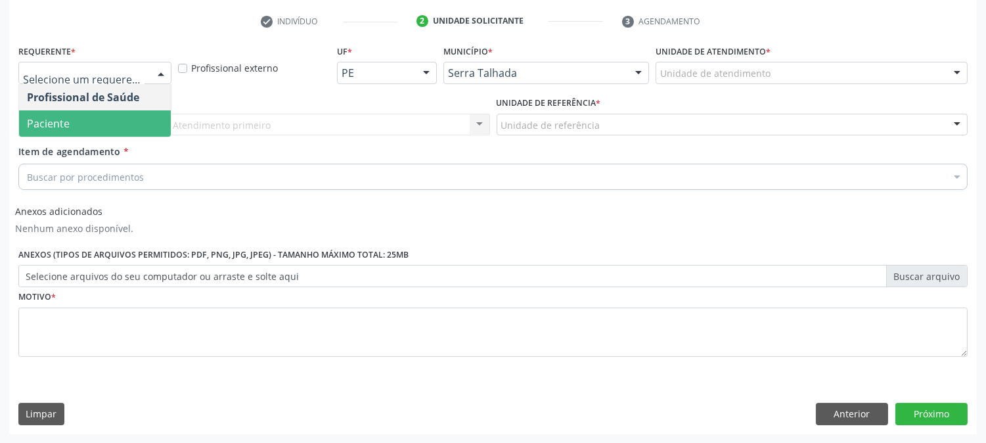
click at [77, 120] on span "Paciente" at bounding box center [95, 123] width 152 height 26
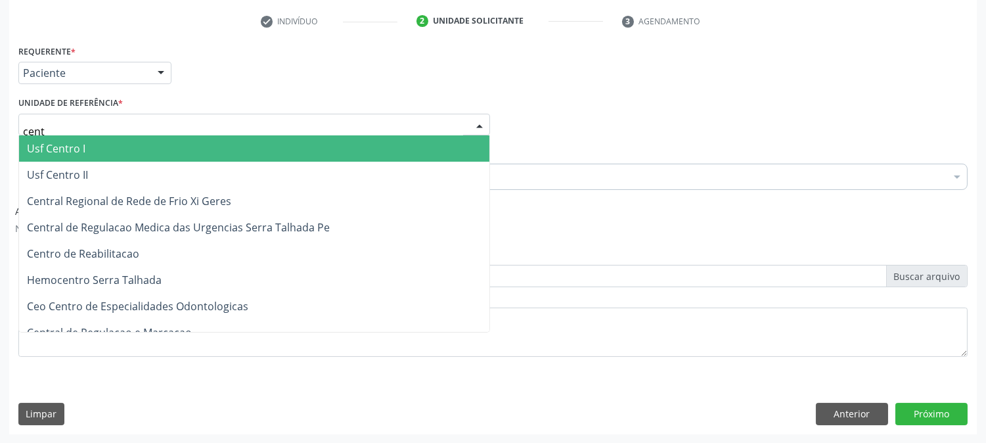
type input "centr"
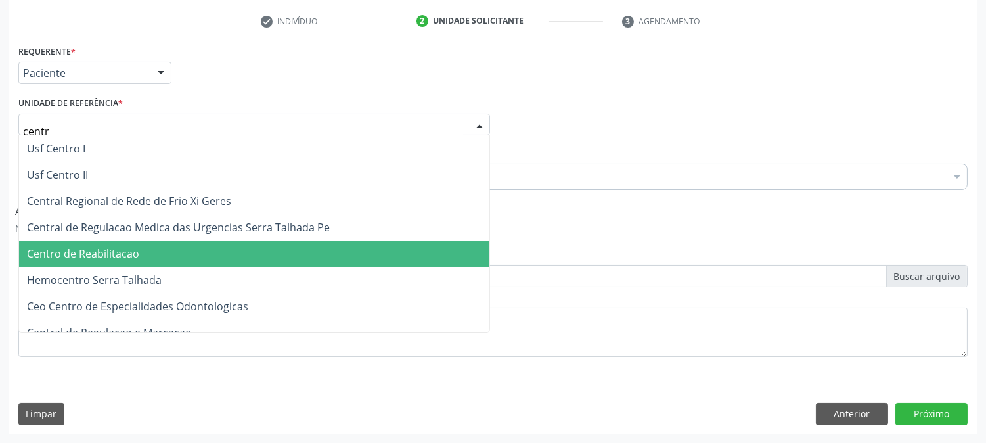
click at [113, 250] on span "Centro de Reabilitacao" at bounding box center [83, 253] width 112 height 14
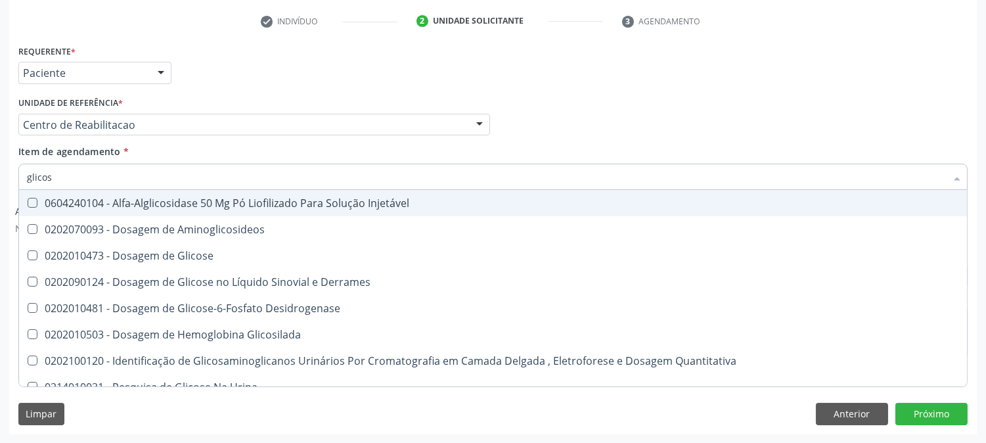
type input "glicose"
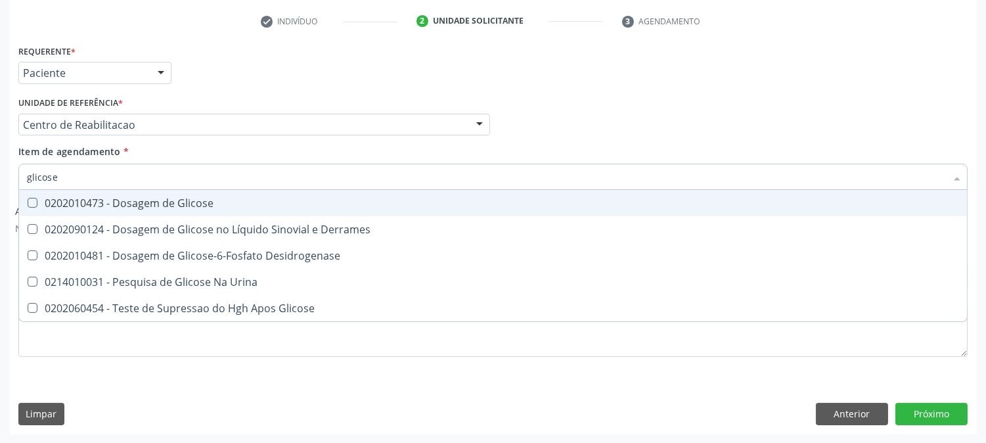
click at [35, 201] on Glicose at bounding box center [33, 203] width 10 height 10
click at [28, 201] on Glicose "checkbox" at bounding box center [23, 202] width 9 height 9
checkbox Glicose "true"
drag, startPoint x: 58, startPoint y: 175, endPoint x: 0, endPoint y: 184, distance: 58.4
click at [0, 184] on div "Acompanhamento Acompanhe a situação das marcações correntes e finalizadas Relat…" at bounding box center [493, 136] width 986 height 615
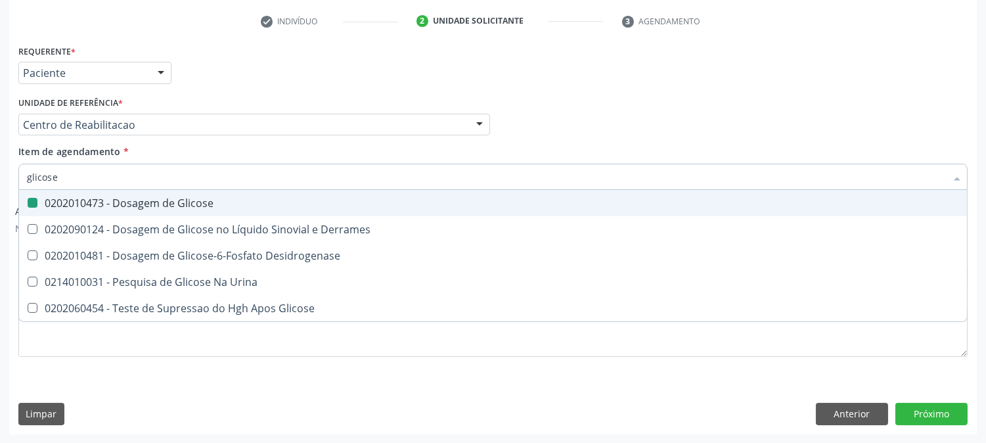
type input "c"
checkbox Glicose "false"
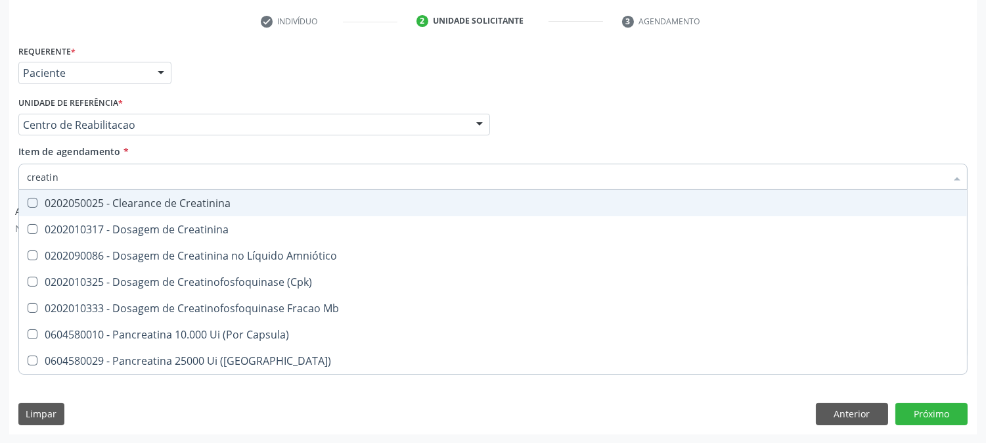
type input "creatini"
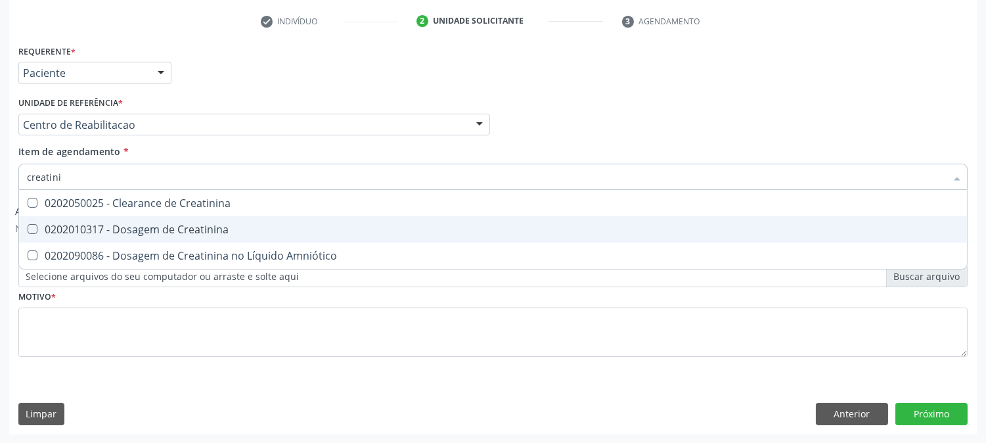
click at [94, 232] on div "0202010317 - Dosagem de Creatinina" at bounding box center [493, 229] width 932 height 11
checkbox Creatinina "true"
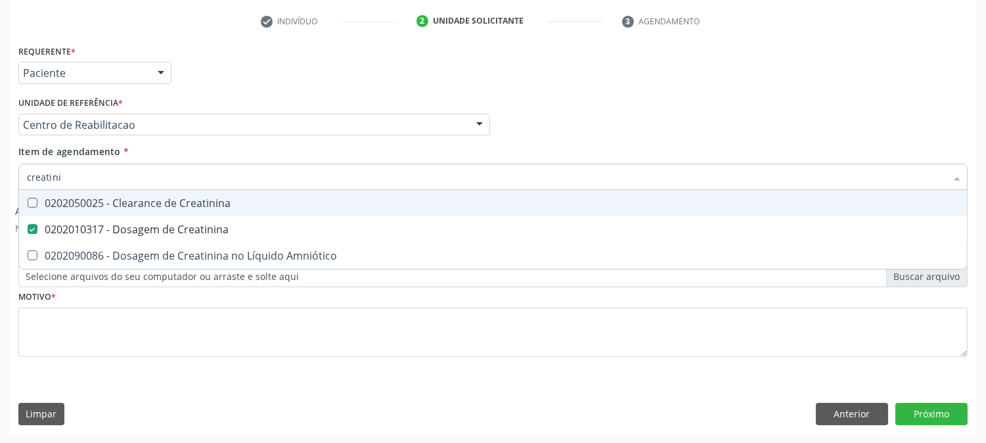
drag, startPoint x: 60, startPoint y: 179, endPoint x: 0, endPoint y: 179, distance: 60.4
click at [0, 179] on div "Acompanhamento Acompanhe a situação das marcações correntes e finalizadas Relat…" at bounding box center [493, 136] width 986 height 615
type input "urei"
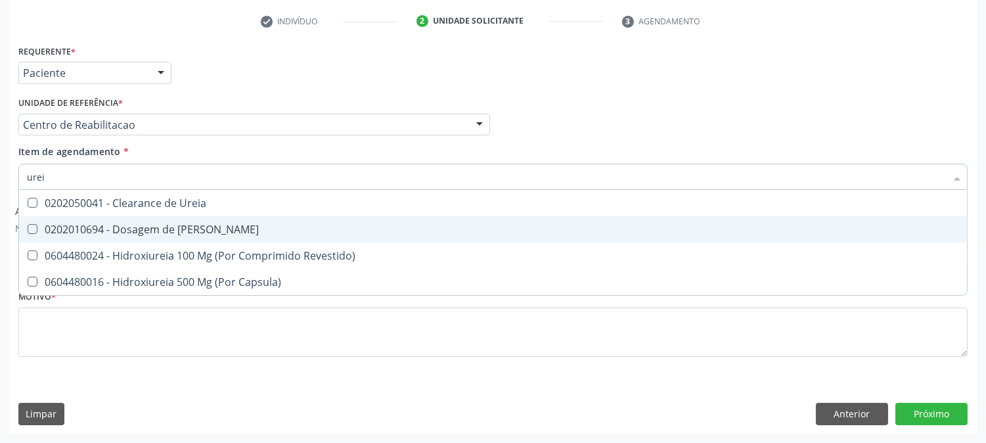
click at [54, 233] on div "0202010694 - Dosagem de [PERSON_NAME]" at bounding box center [493, 229] width 932 height 11
checkbox Ureia "true"
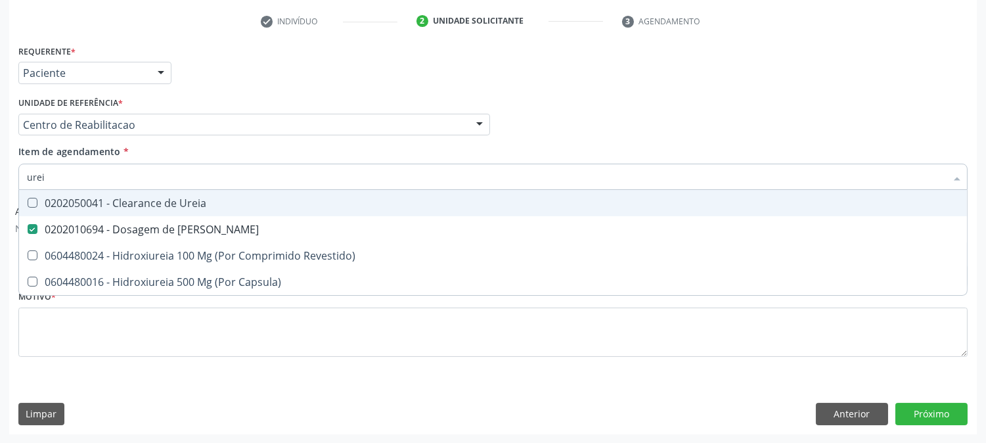
drag, startPoint x: 56, startPoint y: 175, endPoint x: 17, endPoint y: 181, distance: 39.2
click at [17, 181] on div "Item de agendamento * urei Desfazer seleção 0202050041 - Clearance de Ureia 020…" at bounding box center [493, 170] width 956 height 51
type input "co"
checkbox Ureia "false"
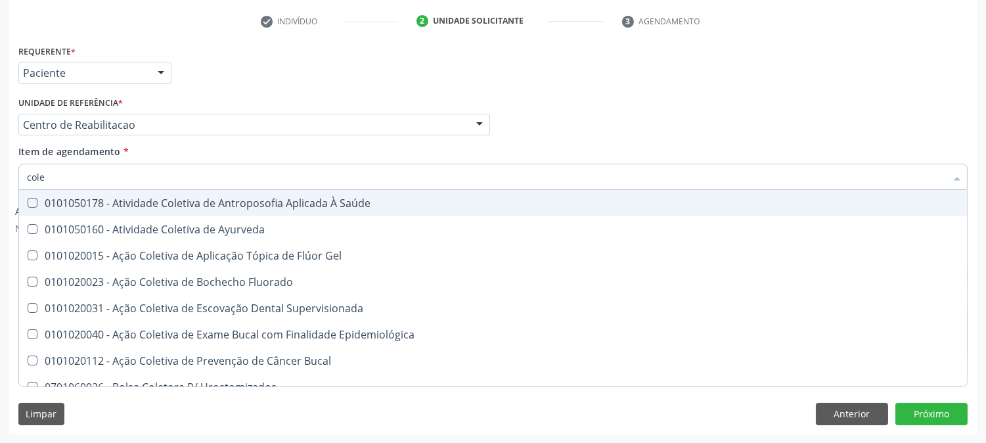
type input "coles"
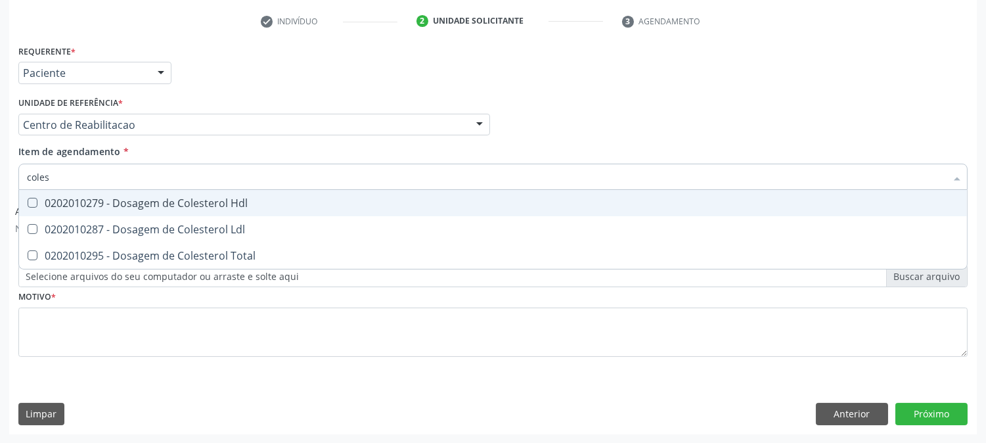
click at [35, 202] on Hdl at bounding box center [33, 203] width 10 height 10
click at [28, 202] on Hdl "checkbox" at bounding box center [23, 202] width 9 height 9
checkbox Hdl "true"
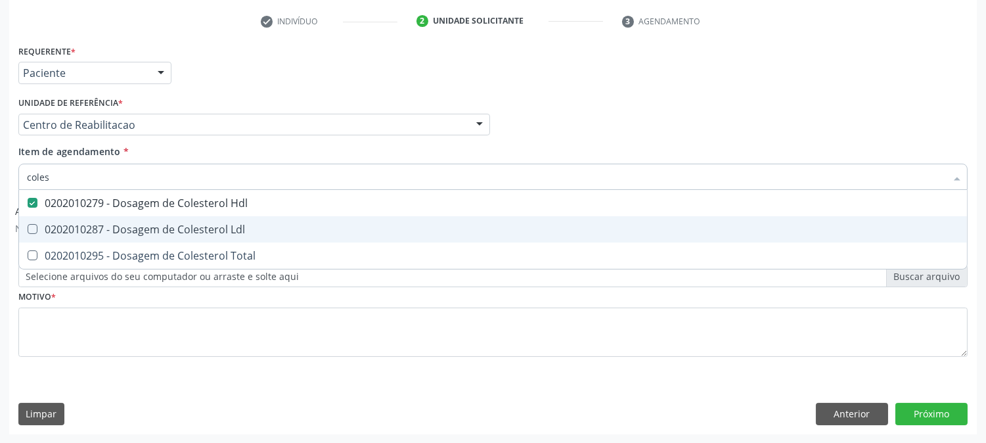
click at [37, 231] on div "0202010287 - Dosagem de Colesterol Ldl" at bounding box center [493, 229] width 932 height 11
checkbox Ldl "true"
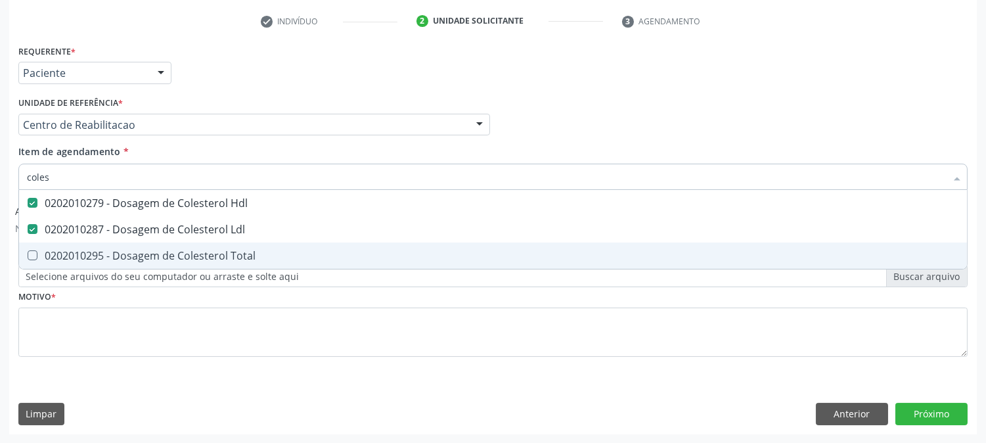
click at [40, 247] on span "0202010295 - Dosagem de Colesterol Total" at bounding box center [493, 255] width 948 height 26
checkbox Total "true"
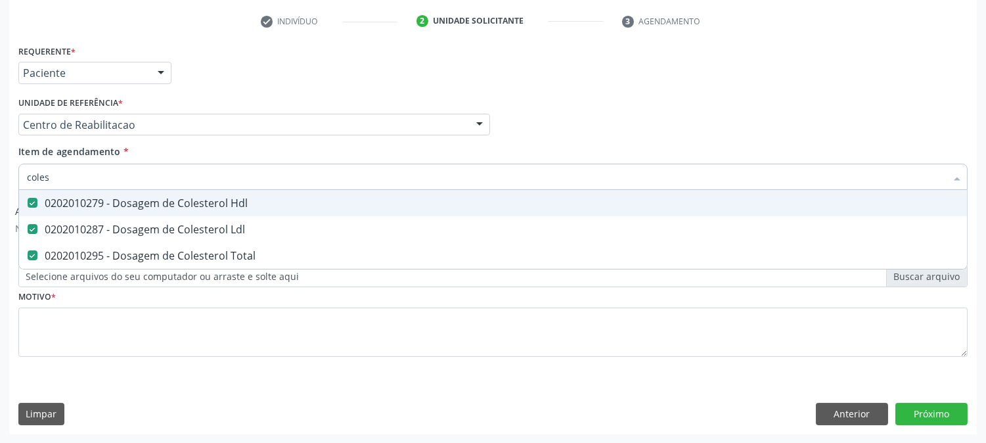
drag, startPoint x: 56, startPoint y: 178, endPoint x: 0, endPoint y: 182, distance: 56.6
click at [0, 182] on div "Acompanhamento Acompanhe a situação das marcações correntes e finalizadas Relat…" at bounding box center [493, 136] width 986 height 615
type input "trigl"
checkbox Hdl "false"
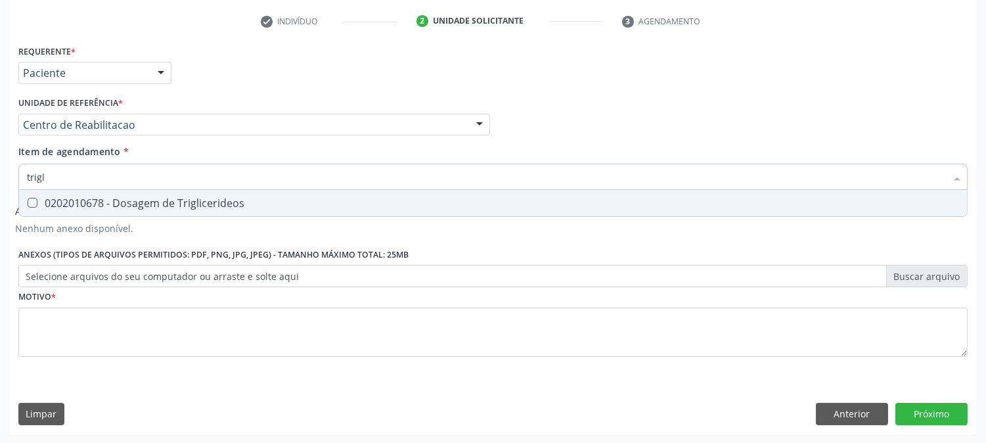
type input "trigli"
click at [33, 200] on Triglicerideos at bounding box center [33, 203] width 10 height 10
click at [28, 200] on Triglicerideos "checkbox" at bounding box center [23, 202] width 9 height 9
checkbox Triglicerideos "true"
drag, startPoint x: 60, startPoint y: 181, endPoint x: 0, endPoint y: 197, distance: 62.6
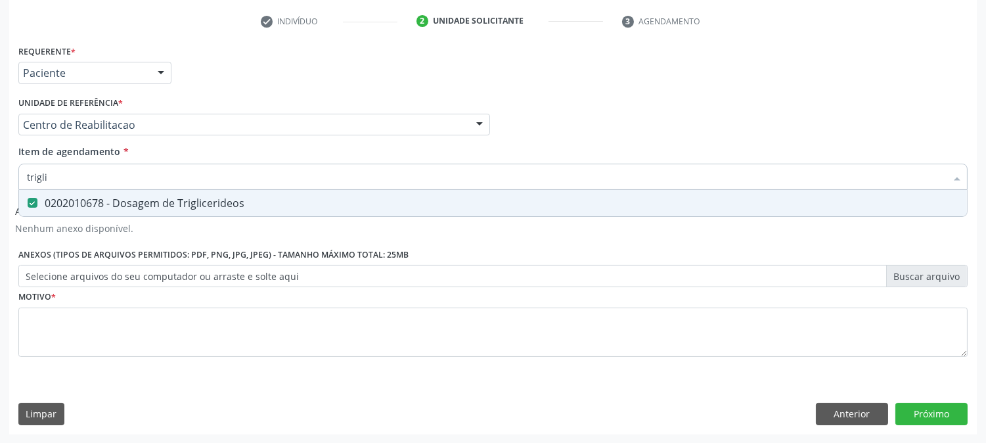
click at [0, 194] on div "Acompanhamento Acompanhe a situação das marcações correntes e finalizadas Relat…" at bounding box center [493, 136] width 986 height 615
type input "he"
checkbox Triglicerideos "false"
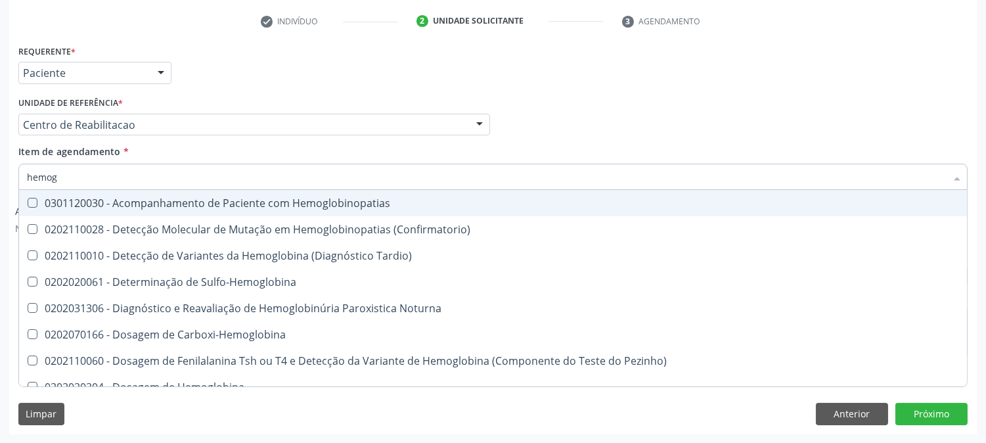
type input "hemogr"
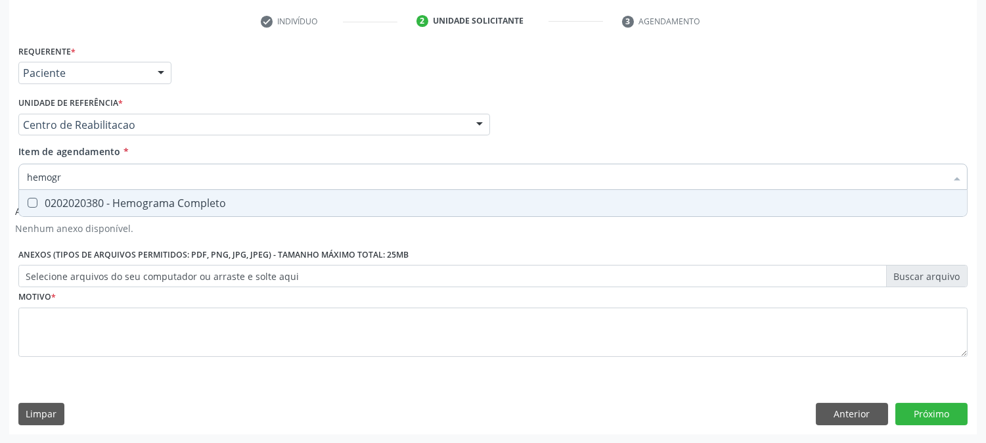
click at [76, 198] on div "0202020380 - Hemograma Completo" at bounding box center [493, 203] width 932 height 11
checkbox Completo "true"
drag, startPoint x: 76, startPoint y: 174, endPoint x: 0, endPoint y: 186, distance: 76.5
click at [1, 187] on div "Acompanhamento Acompanhe a situação das marcações correntes e finalizadas Relat…" at bounding box center [493, 136] width 986 height 615
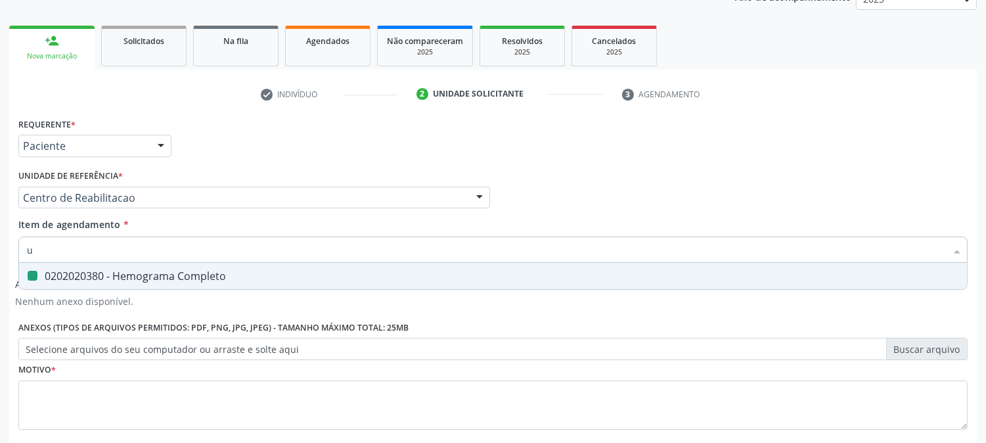
type input "ur"
checkbox Completo "false"
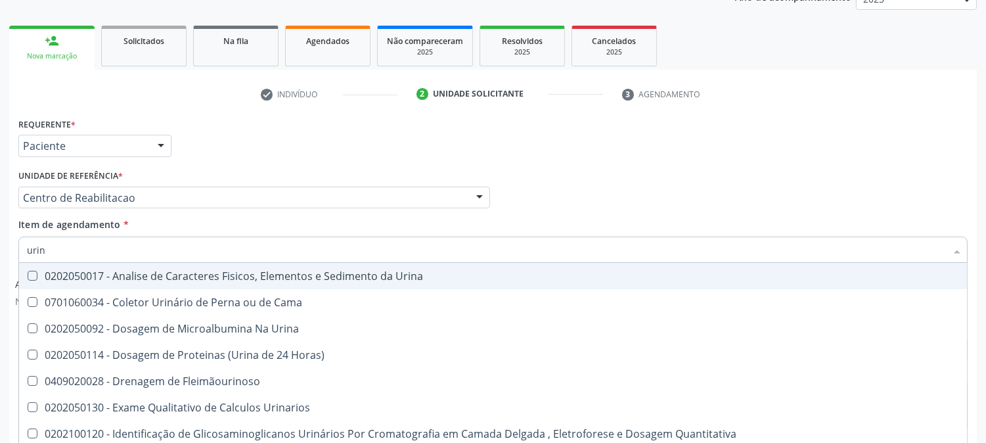
type input "urina"
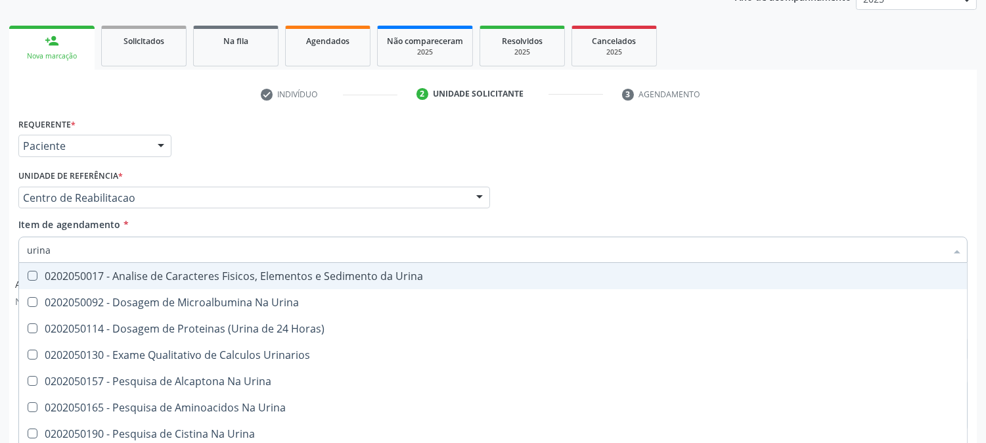
click at [62, 271] on div "0202050017 - Analise de Caracteres Fisicos, Elementos e Sedimento da Urina" at bounding box center [493, 276] width 932 height 11
checkbox Urina "true"
click at [0, 245] on div "Acompanhamento Acompanhe a situação das marcações correntes e finalizadas Relat…" at bounding box center [493, 208] width 986 height 615
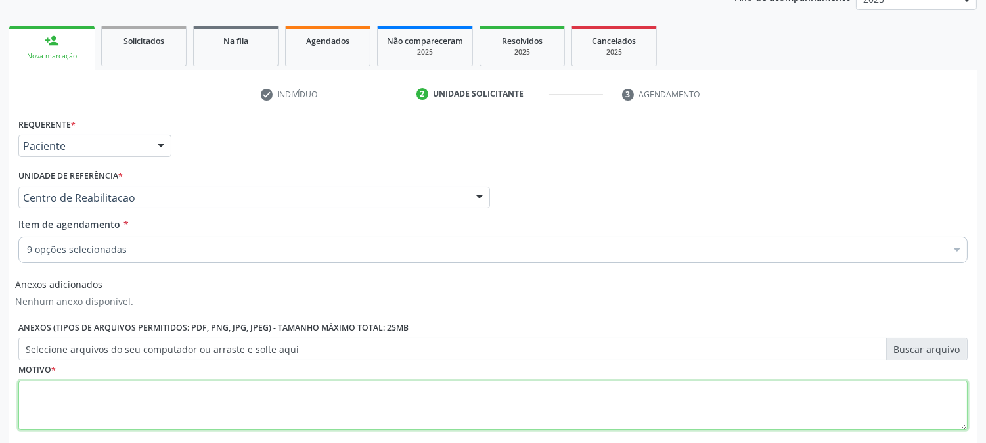
click at [148, 401] on textarea at bounding box center [492, 405] width 949 height 50
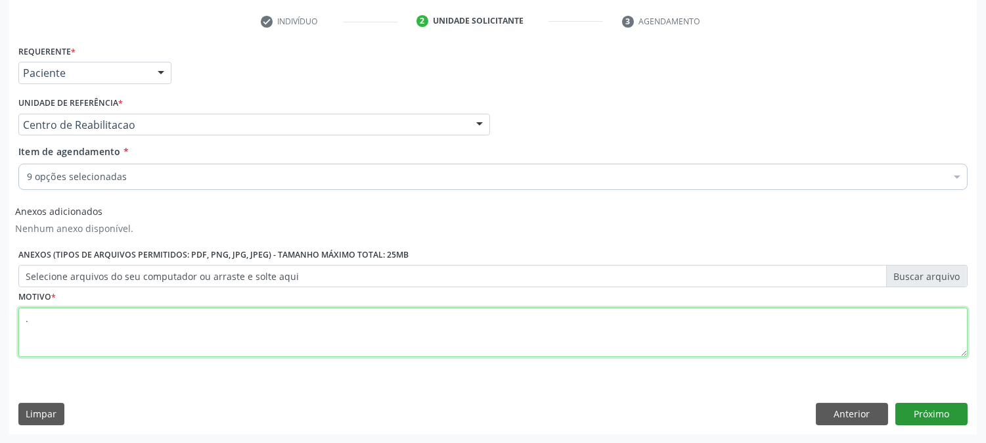
type textarea "."
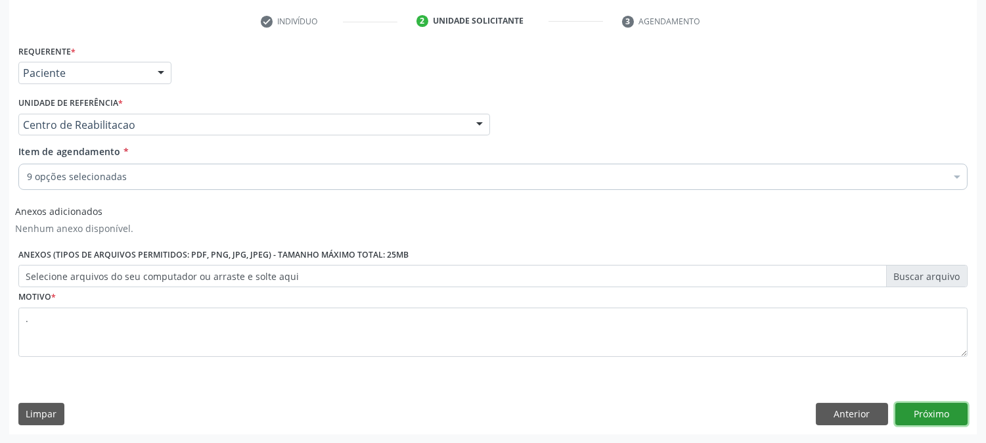
click at [948, 416] on button "Próximo" at bounding box center [931, 414] width 72 height 22
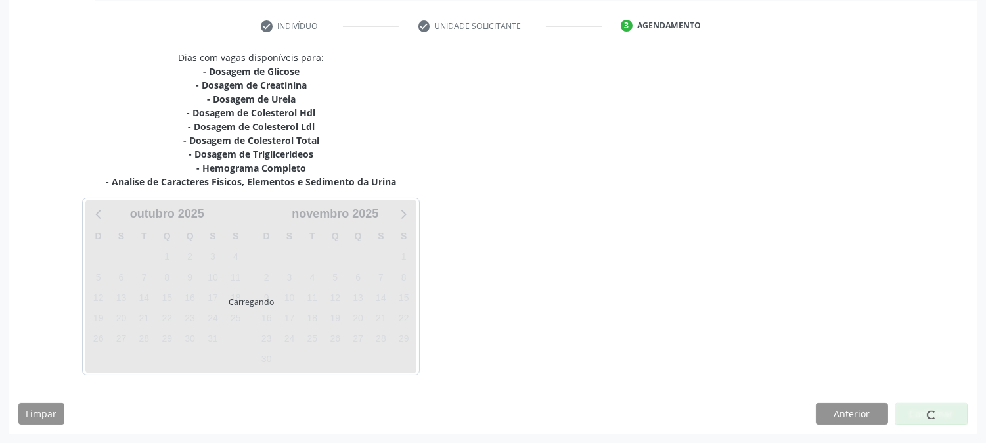
scroll to position [238, 0]
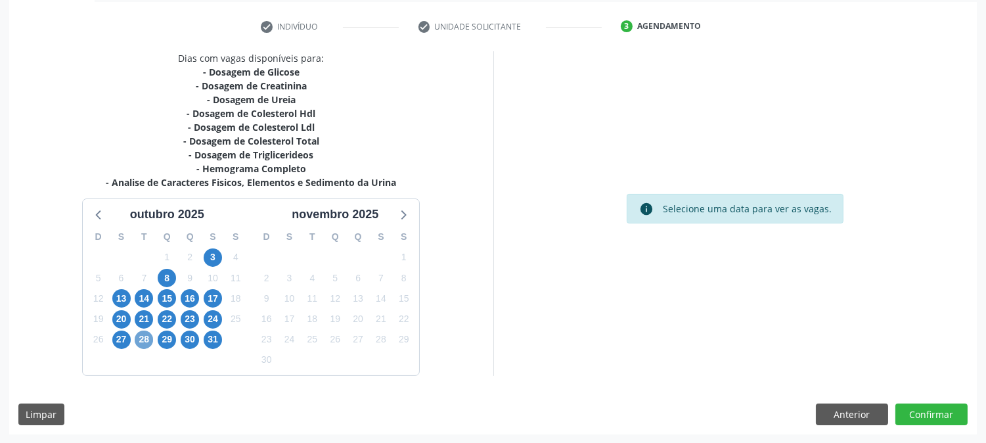
click at [145, 342] on span "28" at bounding box center [144, 339] width 18 height 18
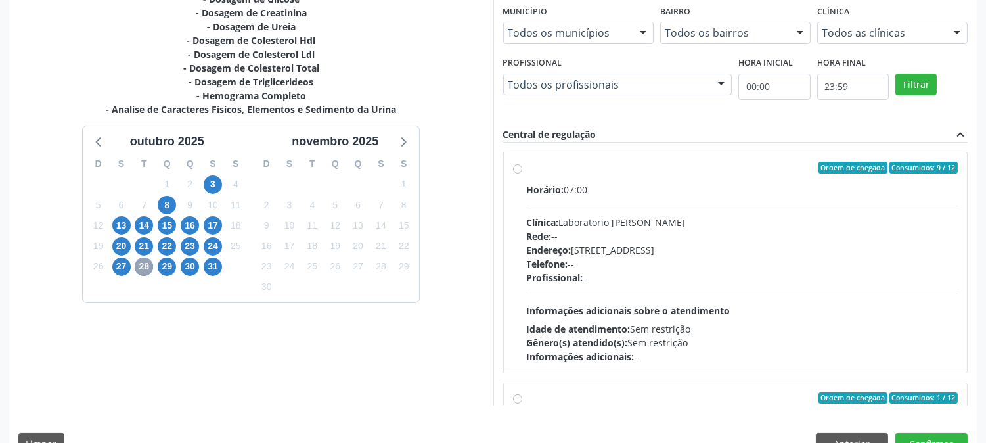
scroll to position [342, 0]
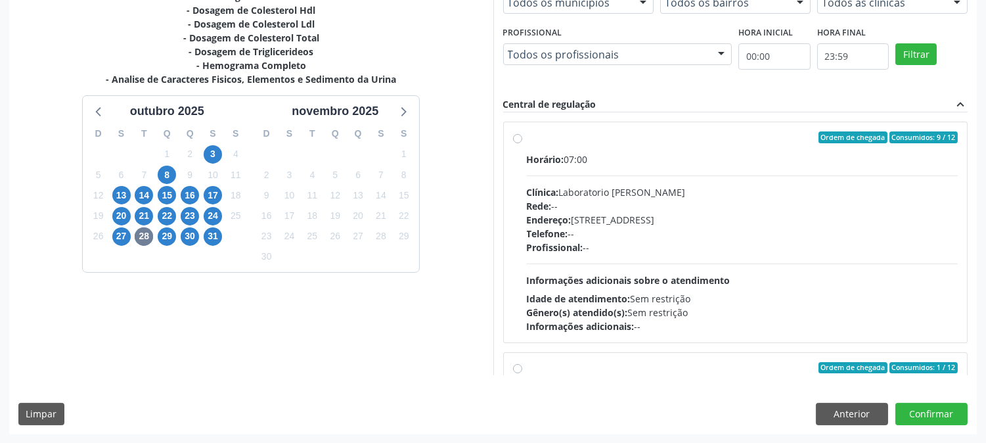
click at [585, 222] on div "Endereço: [STREET_ADDRESS]" at bounding box center [743, 220] width 432 height 14
click at [522, 143] on input "Ordem de chegada Consumidos: 9 / 12 Horário: 07:00 Clínica: Laboratorio [PERSON…" at bounding box center [517, 137] width 9 height 12
radio input "true"
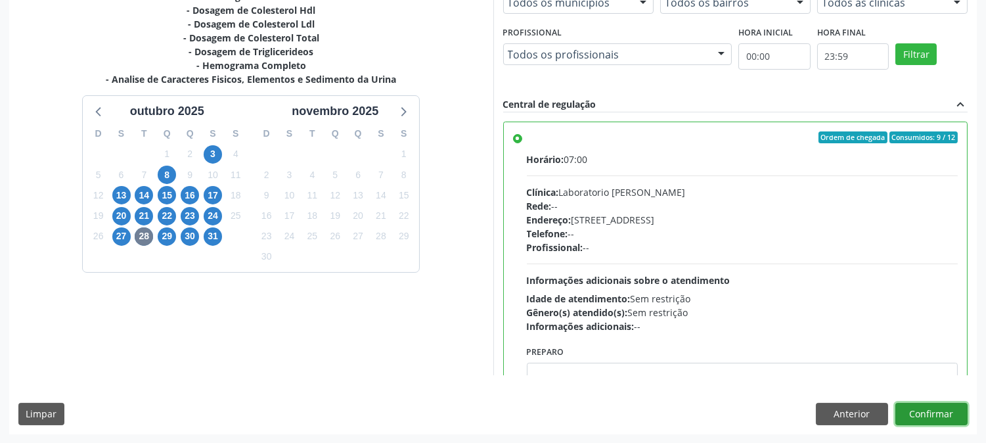
click at [955, 419] on button "Confirmar" at bounding box center [931, 414] width 72 height 22
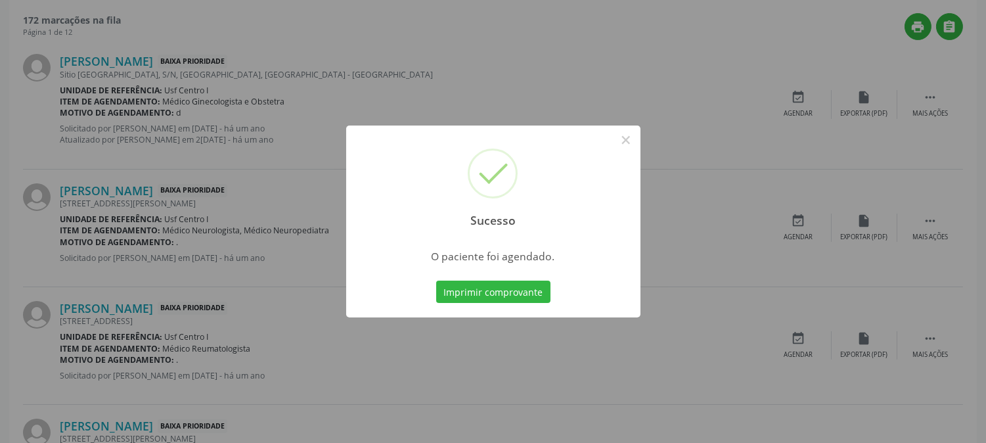
scroll to position [0, 0]
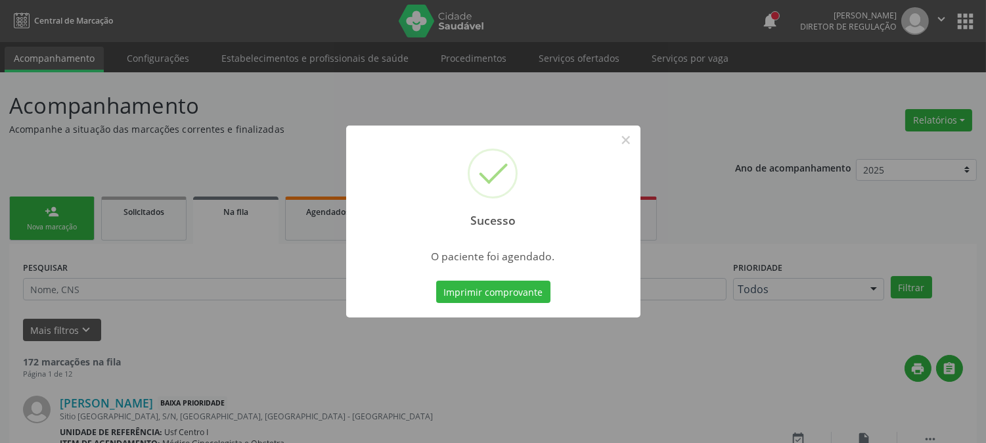
click at [498, 296] on button "Imprimir comprovante" at bounding box center [493, 291] width 114 height 22
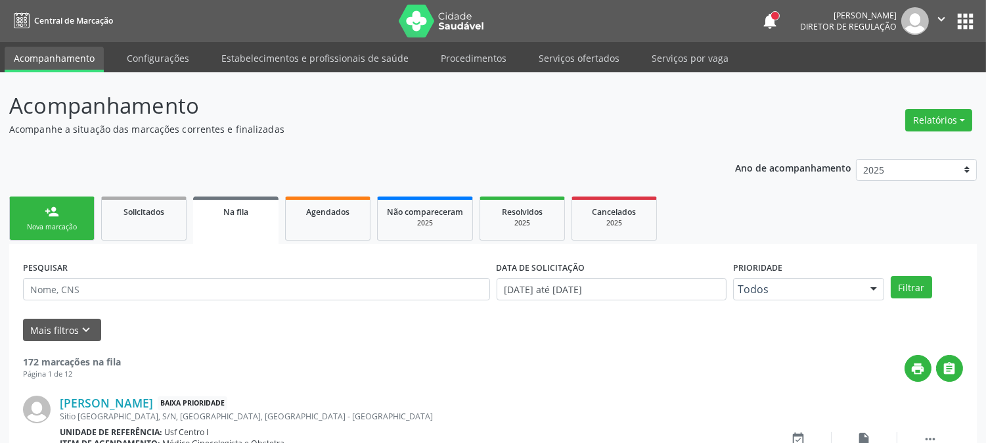
click at [47, 212] on div "person_add" at bounding box center [52, 211] width 14 height 14
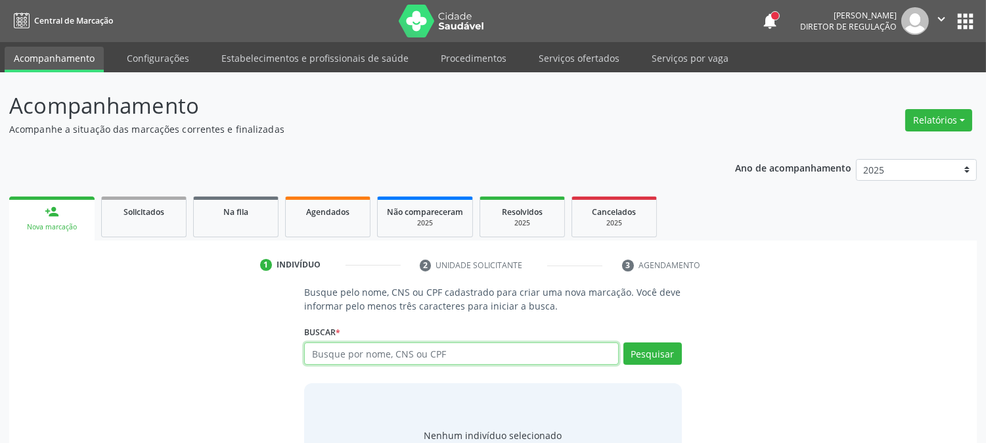
click at [481, 351] on input "text" at bounding box center [461, 353] width 314 height 22
paste input "209 1360 9417 0003"
type input "209 1360 9417 0003"
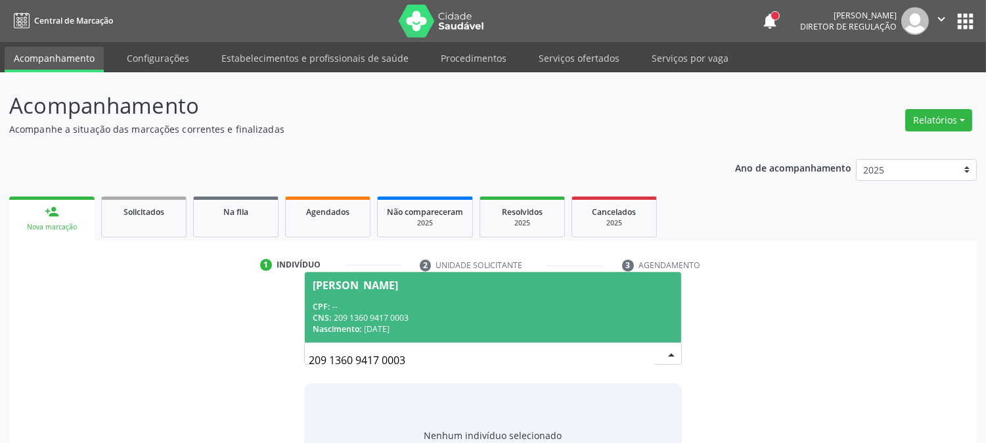
click at [424, 307] on div "CPF: --" at bounding box center [493, 306] width 360 height 11
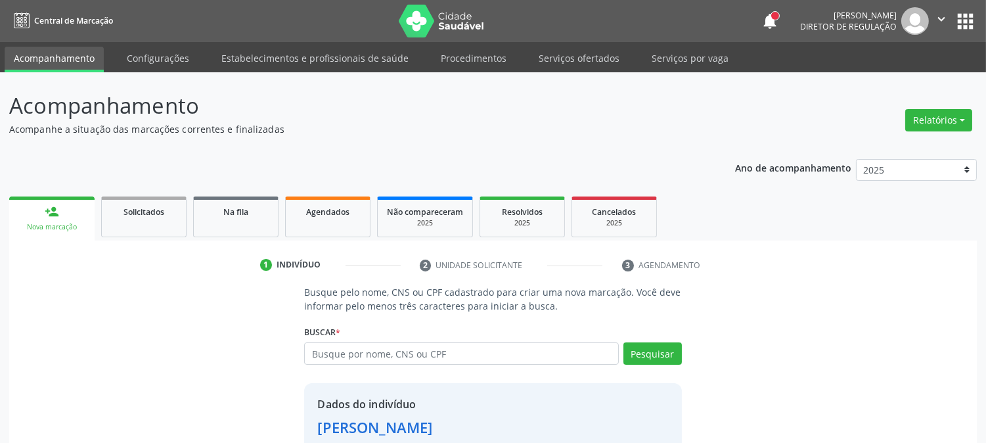
scroll to position [83, 0]
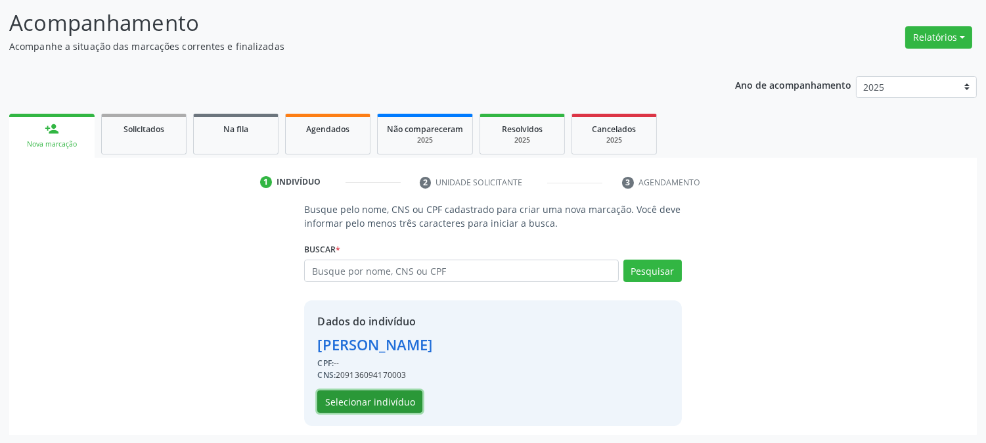
click at [401, 405] on button "Selecionar indivíduo" at bounding box center [369, 401] width 105 height 22
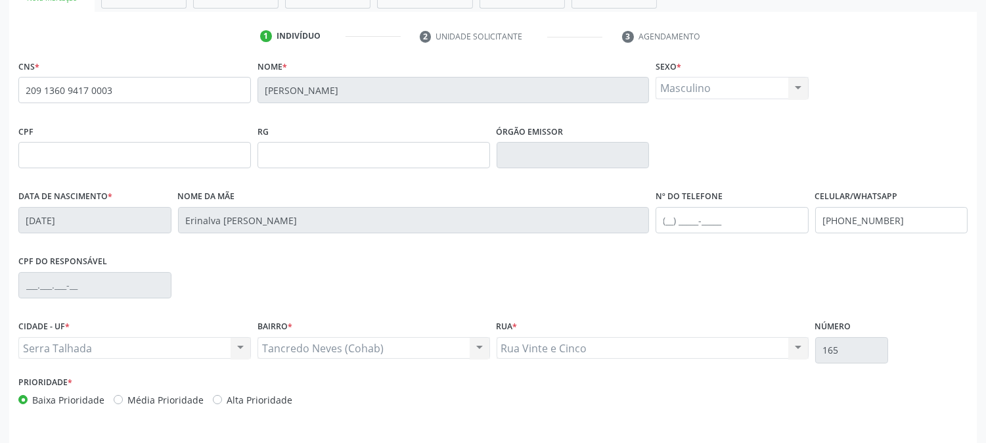
scroll to position [268, 0]
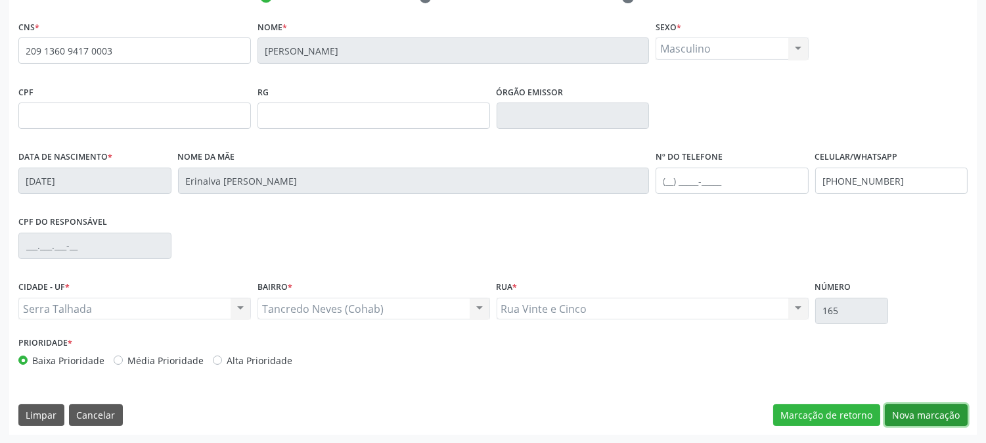
click at [903, 416] on button "Nova marcação" at bounding box center [926, 415] width 83 height 22
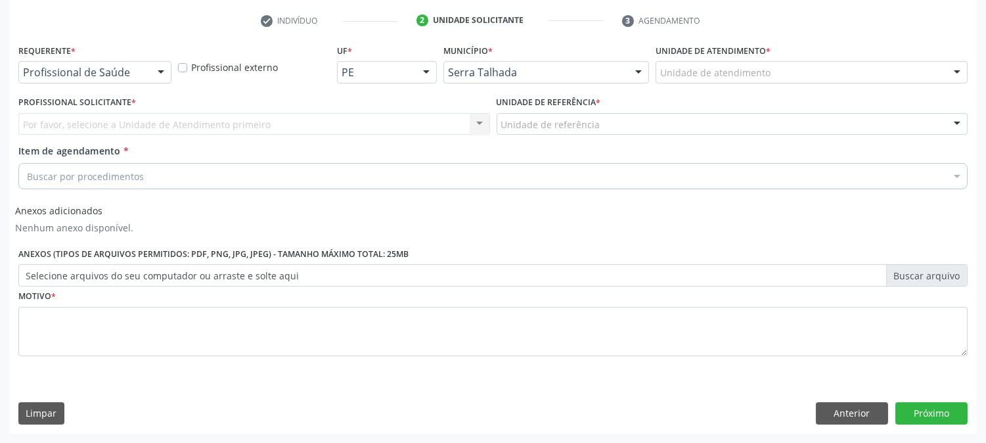
scroll to position [244, 0]
click at [137, 62] on div "Profissional de Saúde" at bounding box center [94, 73] width 153 height 22
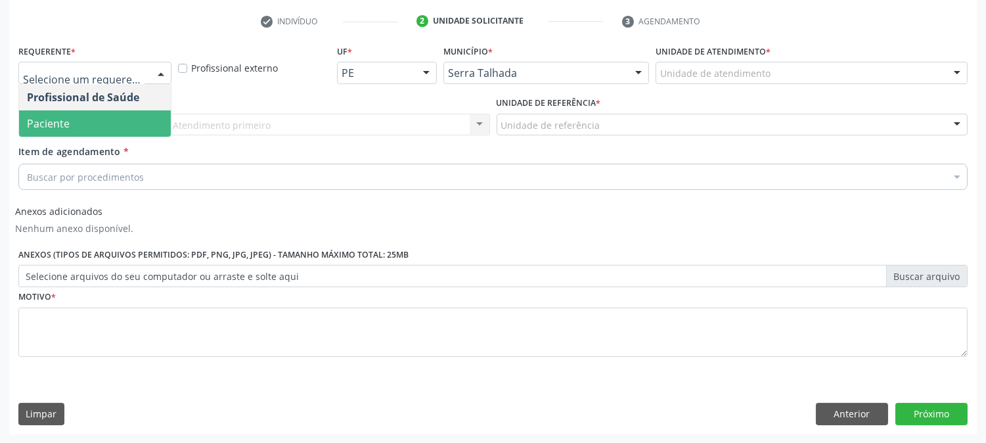
click at [127, 121] on span "Paciente" at bounding box center [95, 123] width 152 height 26
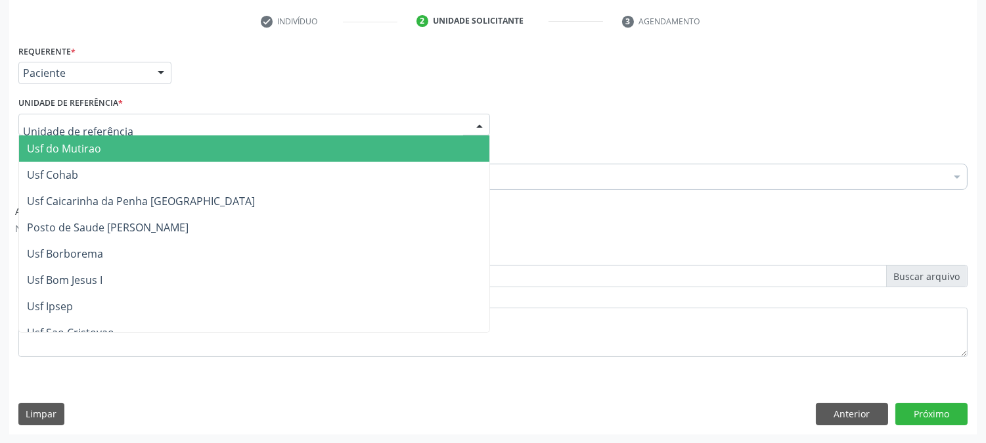
click at [127, 121] on div at bounding box center [254, 125] width 472 height 22
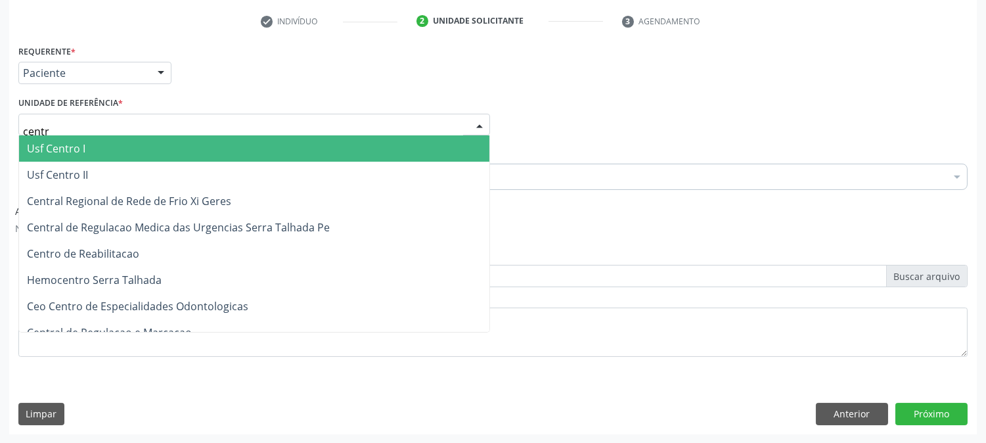
type input "centro"
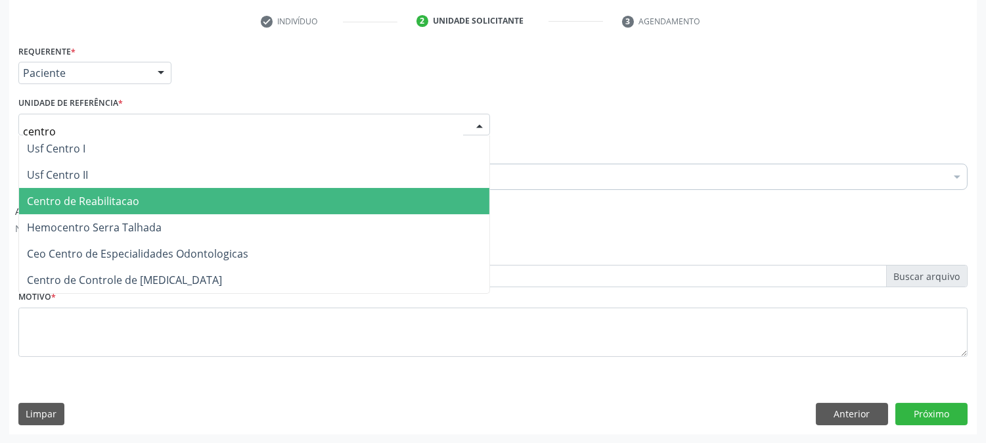
click at [121, 208] on span "Centro de Reabilitacao" at bounding box center [254, 201] width 470 height 26
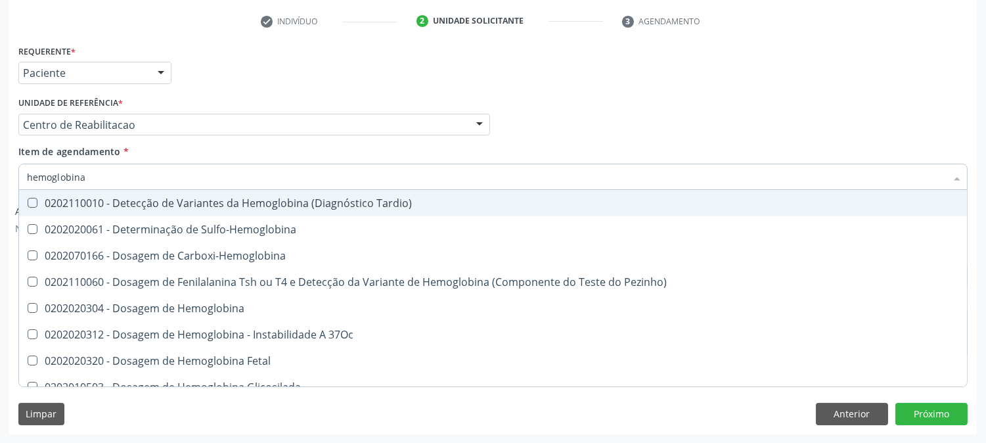
type input "hemoglobina g"
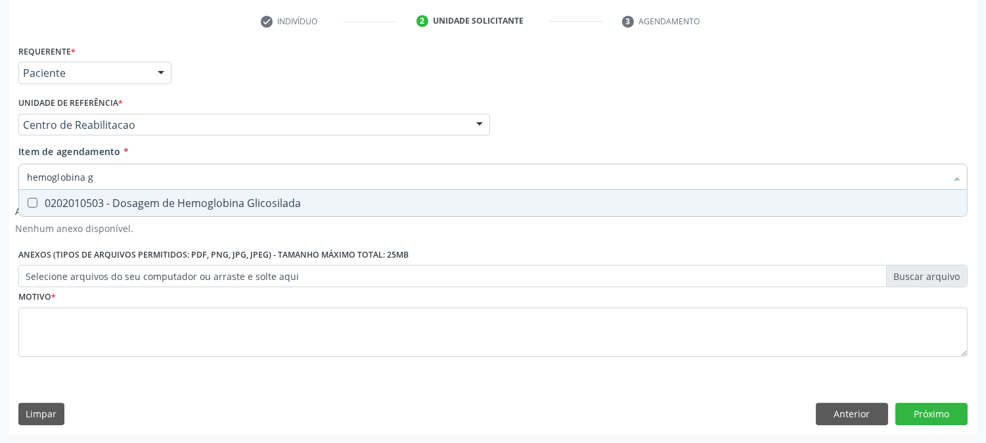
click at [147, 202] on div "0202010503 - Dosagem de Hemoglobina Glicosilada" at bounding box center [493, 203] width 932 height 11
checkbox Glicosilada "true"
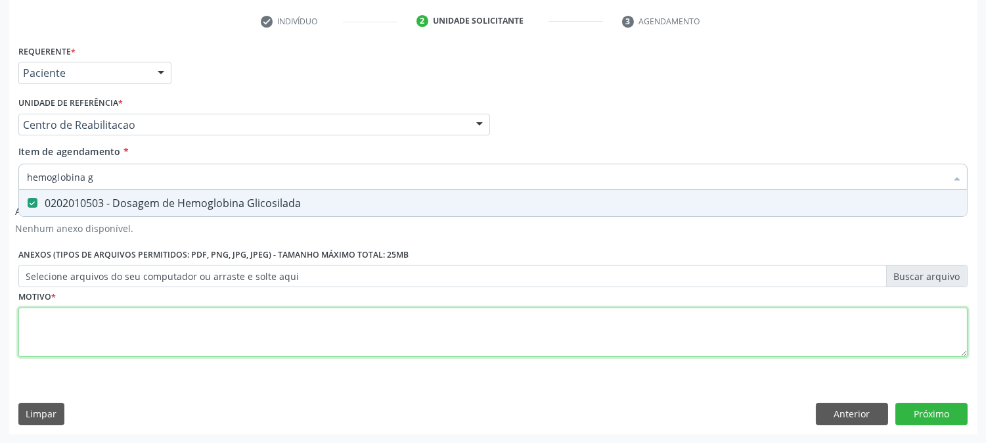
click at [150, 325] on div "Requerente * Paciente Profissional de Saúde Paciente Nenhum resultado encontrad…" at bounding box center [492, 208] width 949 height 334
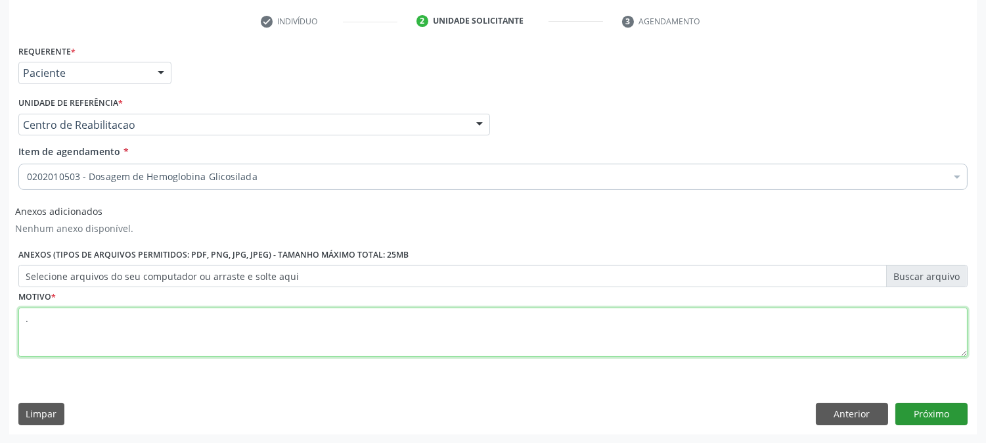
type textarea "."
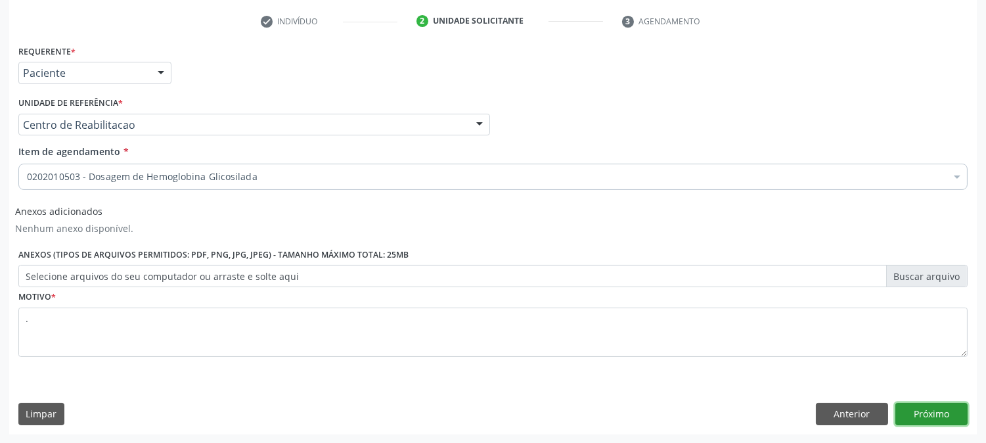
click at [922, 411] on button "Próximo" at bounding box center [931, 414] width 72 height 22
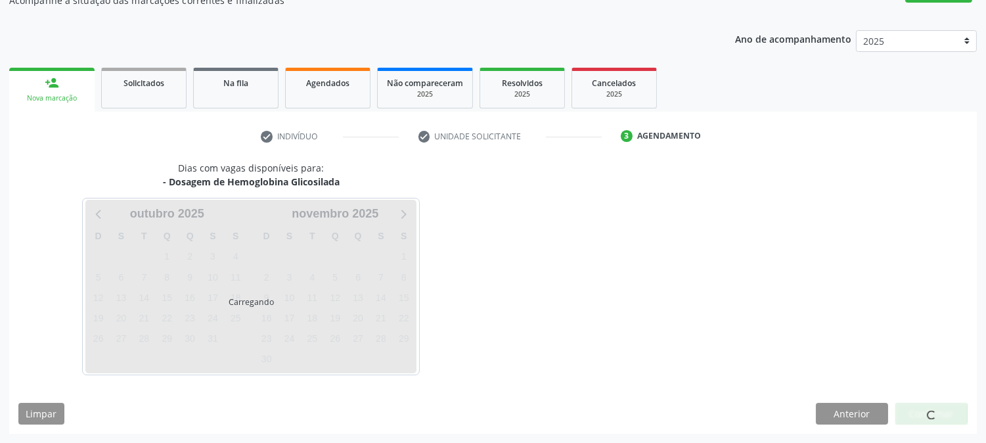
scroll to position [128, 0]
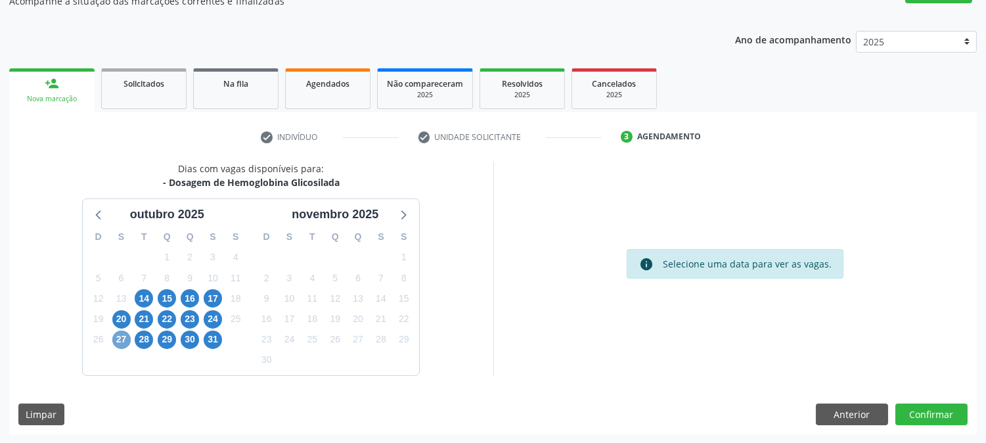
click at [117, 340] on span "27" at bounding box center [121, 339] width 18 height 18
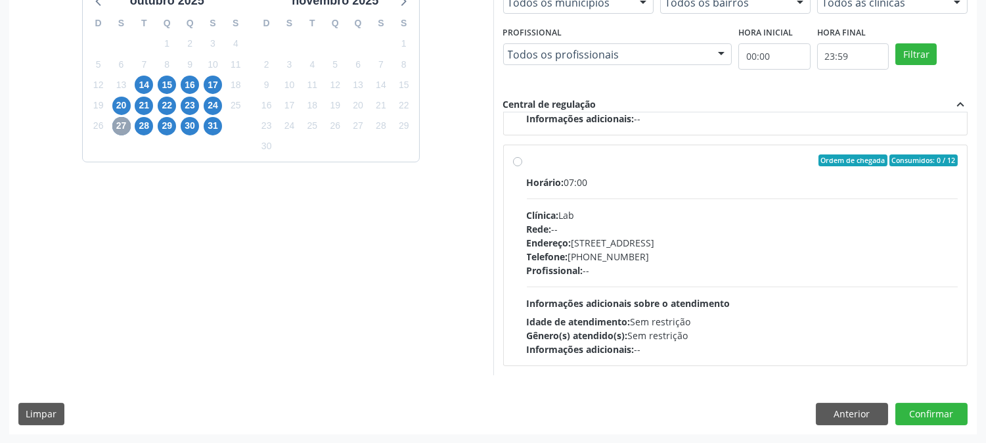
scroll to position [667, 0]
click at [671, 233] on div "Rede: --" at bounding box center [743, 229] width 432 height 14
click at [522, 167] on input "Ordem de chegada Consumidos: 0 / 12 Horário: 16:40 Clínica: S B Laboratorio de …" at bounding box center [517, 161] width 9 height 12
radio input "true"
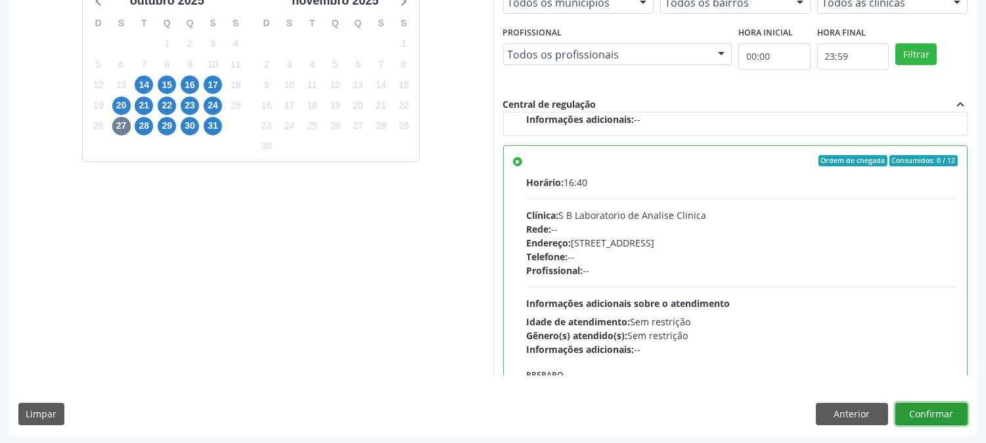
click at [936, 412] on button "Confirmar" at bounding box center [931, 414] width 72 height 22
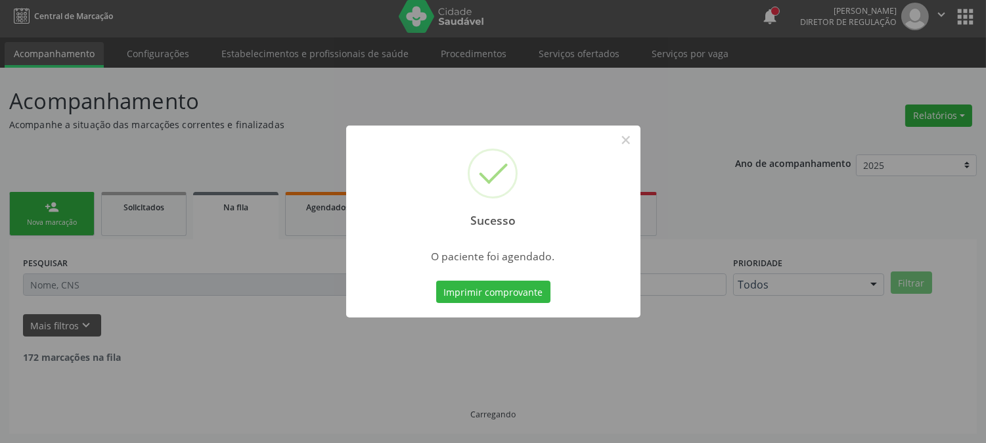
scroll to position [0, 0]
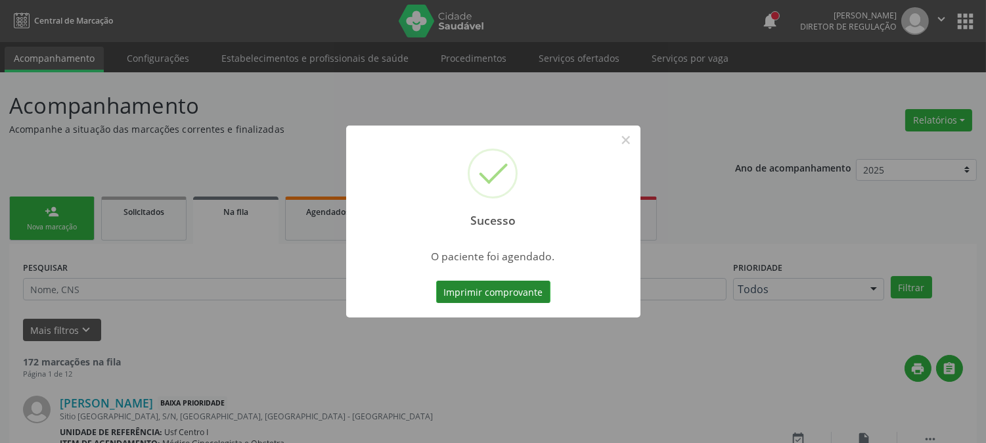
click at [467, 299] on button "Imprimir comprovante" at bounding box center [493, 291] width 114 height 22
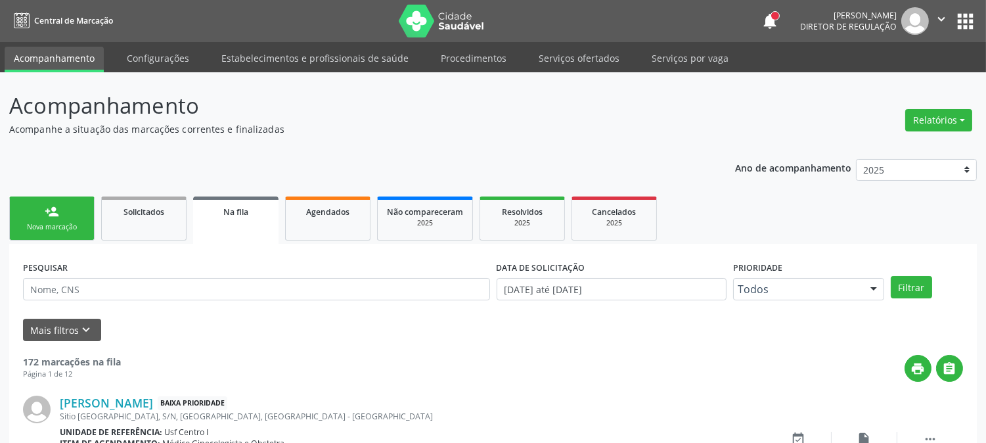
click at [55, 220] on link "person_add Nova marcação" at bounding box center [51, 218] width 85 height 44
